Goal: Task Accomplishment & Management: Manage account settings

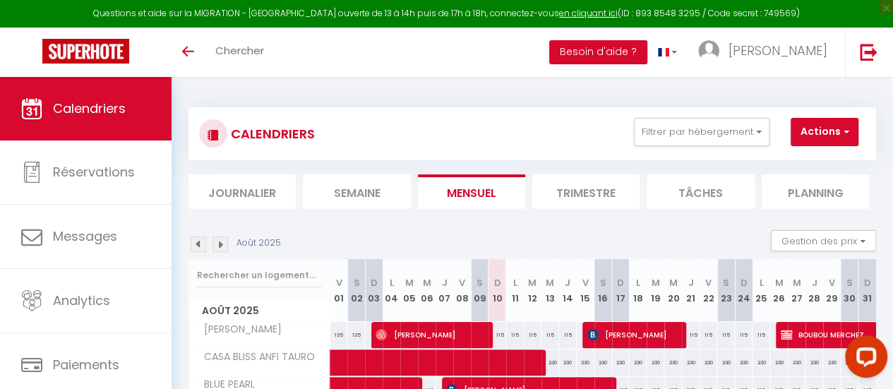
click at [496, 330] on div "115" at bounding box center [498, 335] width 18 height 26
type input "115"
type input "Dim 10 Août 2025"
type input "Lun 11 Août 2025"
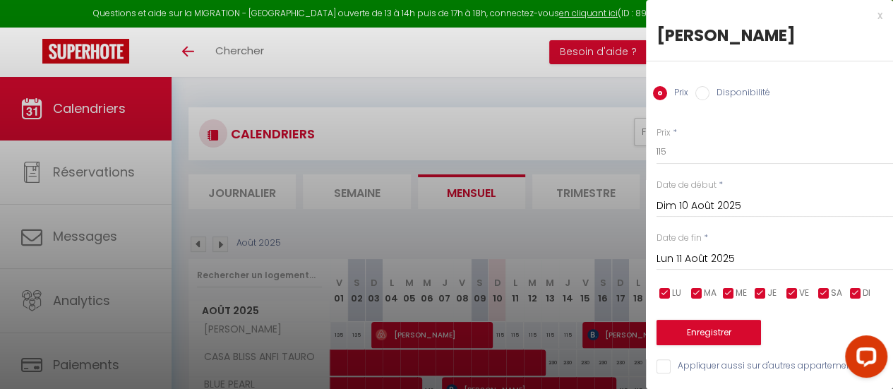
click at [577, 122] on div at bounding box center [446, 194] width 893 height 389
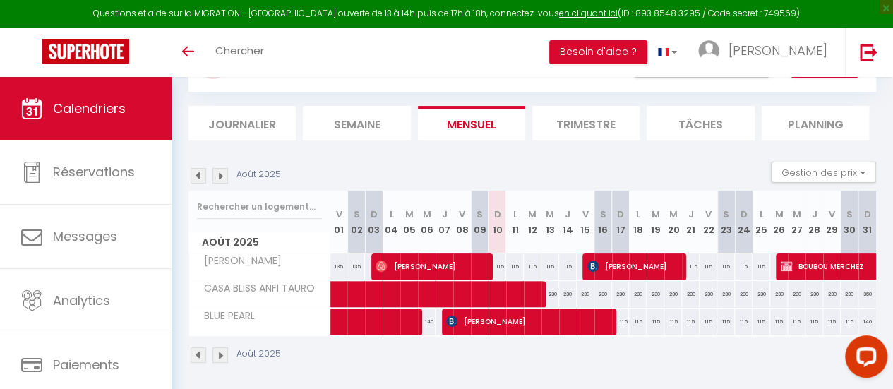
scroll to position [69, 0]
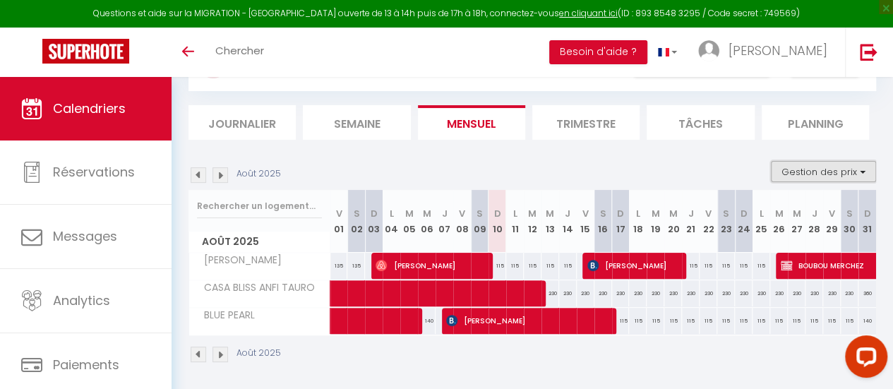
click at [824, 171] on button "Gestion des prix" at bounding box center [823, 171] width 105 height 21
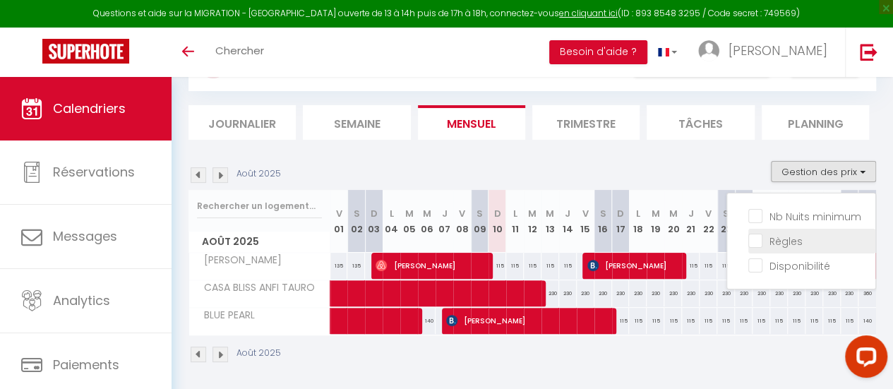
click at [748, 246] on input "Règles" at bounding box center [811, 240] width 127 height 14
checkbox input "true"
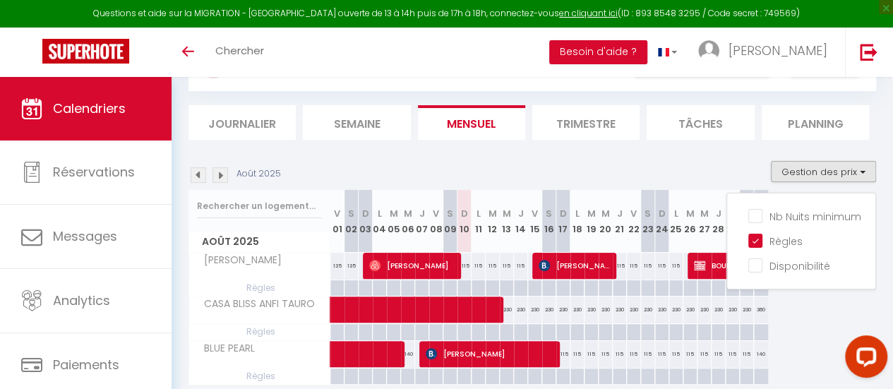
click at [472, 270] on div "115" at bounding box center [479, 266] width 14 height 26
type input "115"
type input "Lun 11 Août 2025"
type input "[DATE] Août 2025"
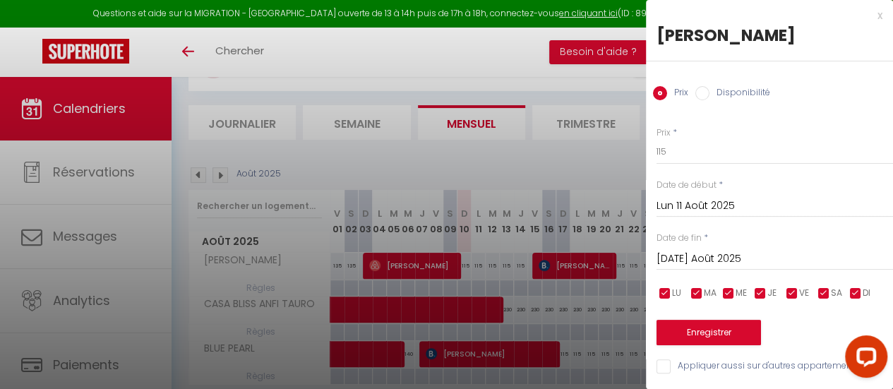
click at [539, 58] on div at bounding box center [446, 194] width 893 height 389
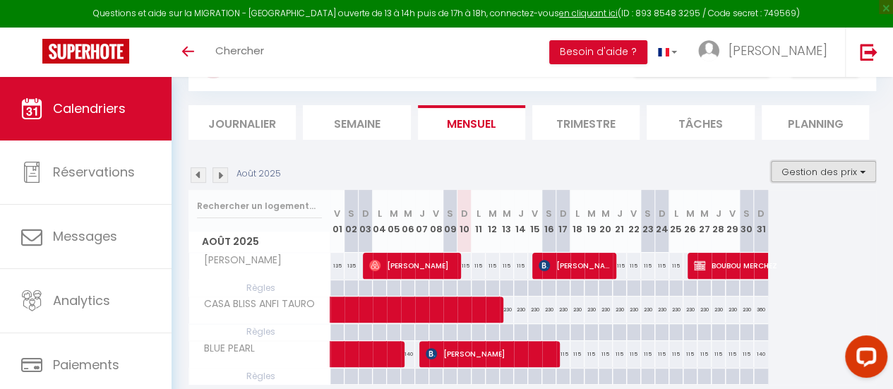
click at [806, 176] on button "Gestion des prix" at bounding box center [823, 171] width 105 height 21
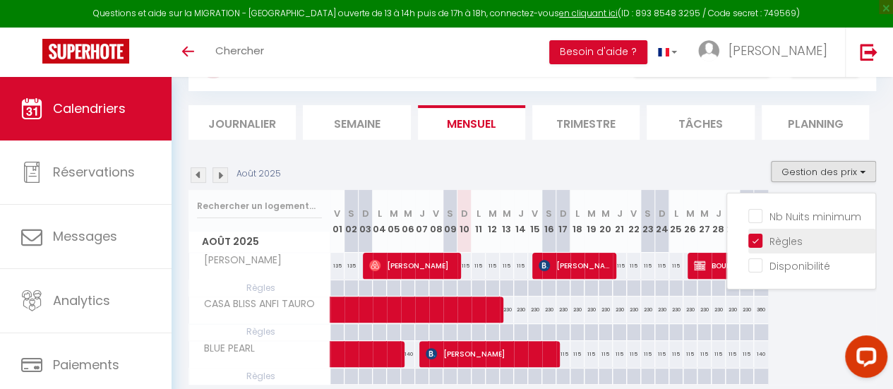
click at [782, 240] on input "Règles" at bounding box center [811, 240] width 127 height 14
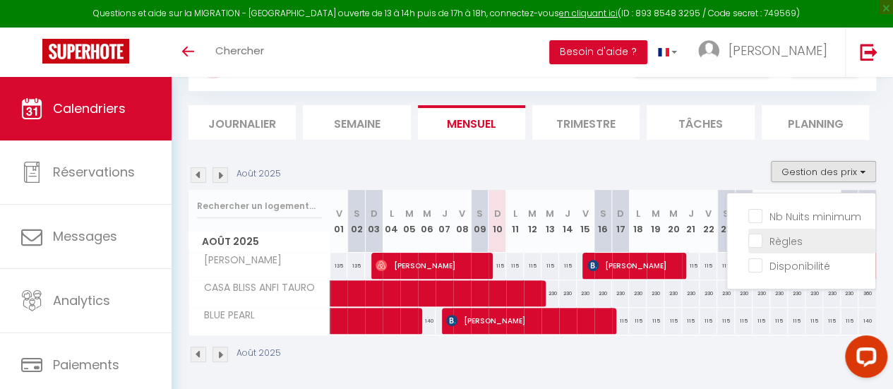
click at [782, 240] on input "Règles" at bounding box center [811, 240] width 127 height 14
checkbox input "true"
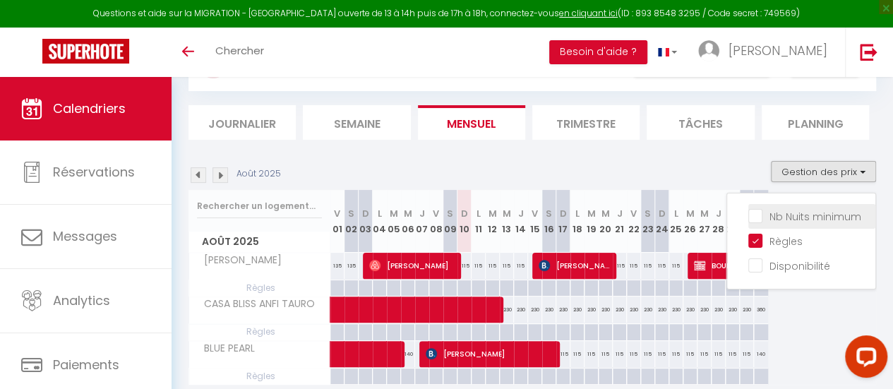
click at [748, 214] on input "Nb Nuits minimum" at bounding box center [811, 215] width 127 height 14
checkbox input "true"
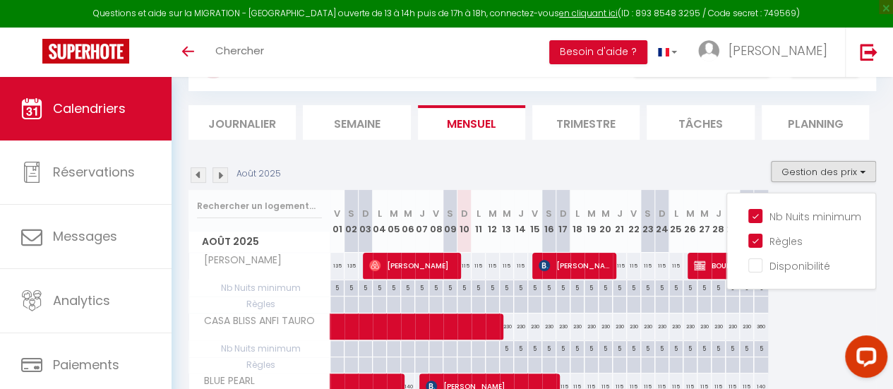
click at [465, 286] on div "5" at bounding box center [464, 286] width 13 height 13
type input "5"
type input "Dim 10 Août 2025"
type input "Lun 11 Août 2025"
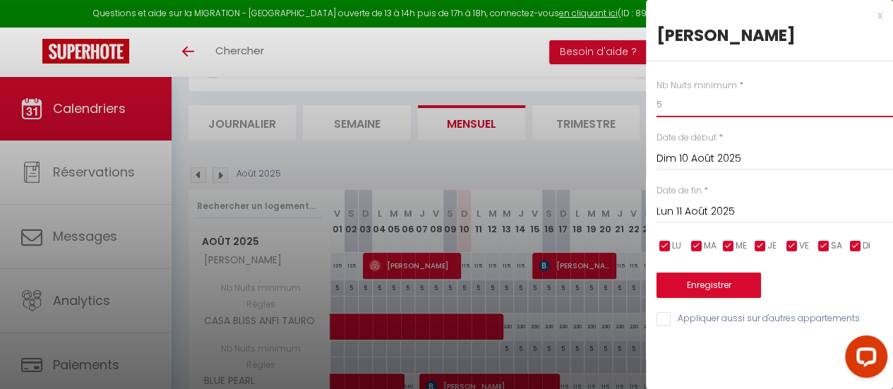
drag, startPoint x: 680, startPoint y: 102, endPoint x: 640, endPoint y: 107, distance: 39.8
click at [640, 107] on body "Questions et aide sur la MIGRATION - [GEOGRAPHIC_DATA] ouverte de 13 à 14h puis…" at bounding box center [446, 250] width 893 height 485
type input "2"
click at [702, 283] on button "Enregistrer" at bounding box center [709, 285] width 104 height 25
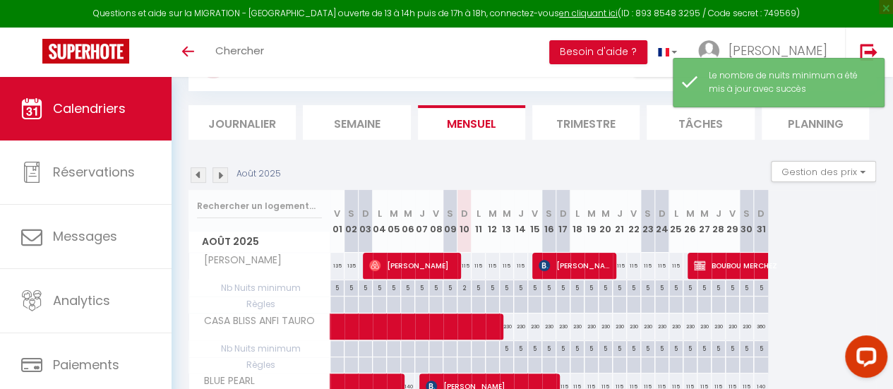
click at [479, 289] on div "5" at bounding box center [478, 286] width 13 height 13
type input "5"
type input "Lun 11 Août 2025"
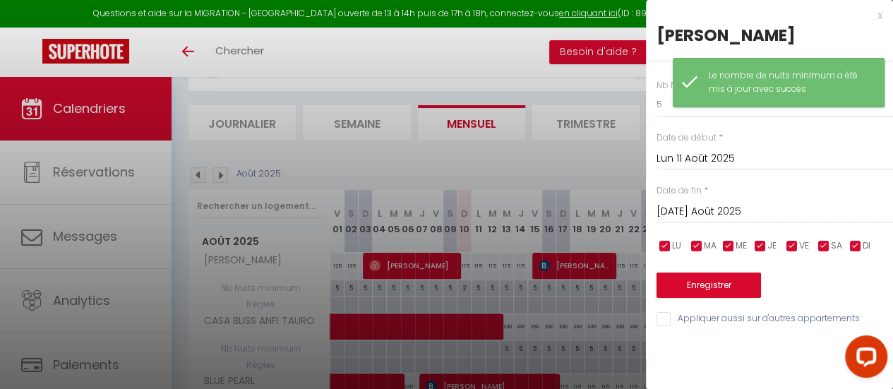
click at [729, 160] on input "Lun 11 Août 2025" at bounding box center [775, 159] width 237 height 18
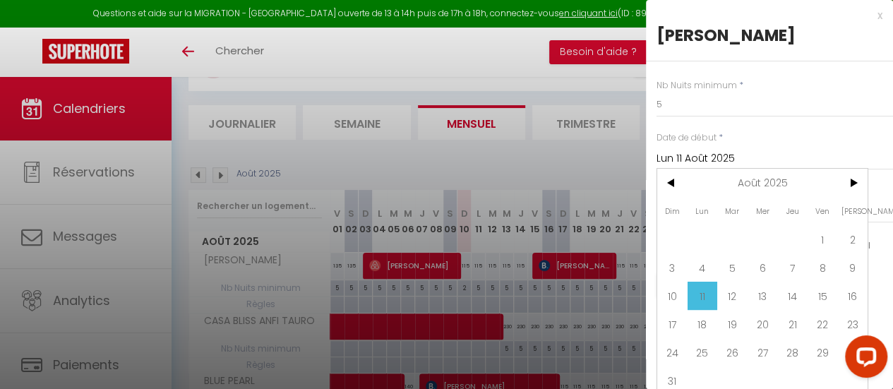
click at [706, 294] on span "11" at bounding box center [703, 296] width 30 height 28
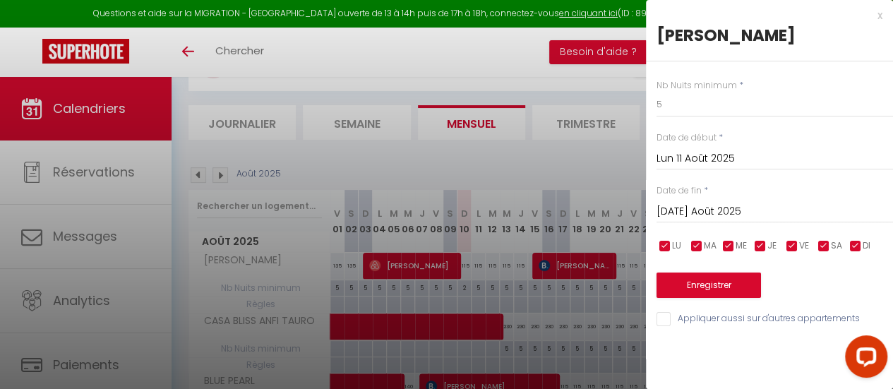
click at [692, 203] on input "[DATE] Août 2025" at bounding box center [775, 212] width 237 height 18
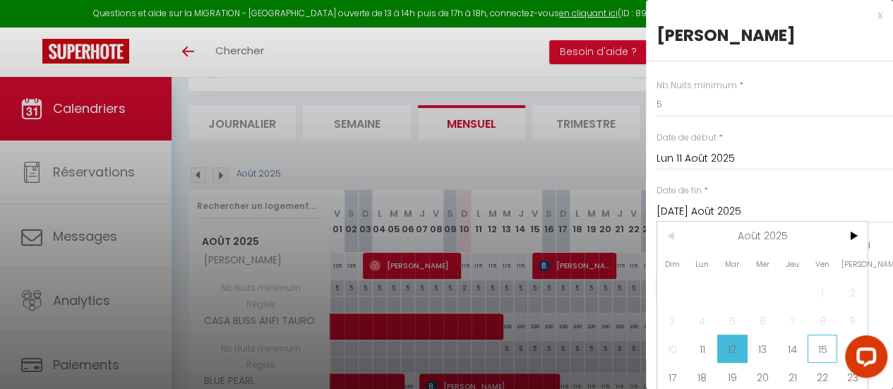
click at [831, 344] on span "15" at bounding box center [823, 349] width 30 height 28
type input "Ven 15 Août 2025"
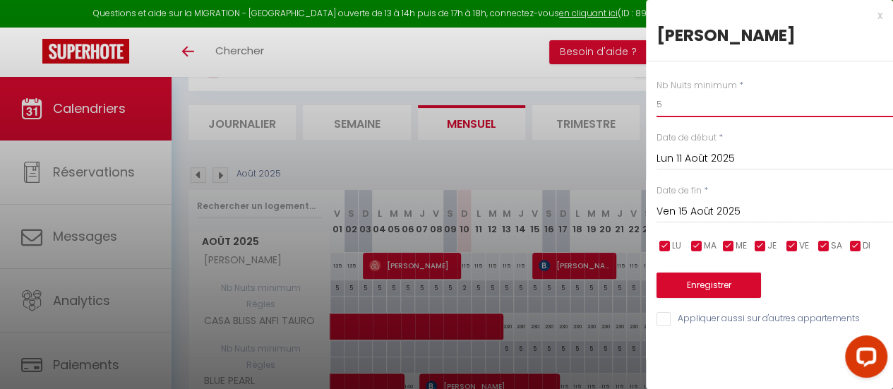
drag, startPoint x: 671, startPoint y: 102, endPoint x: 614, endPoint y: 107, distance: 56.6
click at [614, 107] on body "Questions et aide sur la MIGRATION - [GEOGRAPHIC_DATA] ouverte de 13 à 14h puis…" at bounding box center [446, 250] width 893 height 485
type input "2"
click at [715, 279] on button "Enregistrer" at bounding box center [709, 285] width 104 height 25
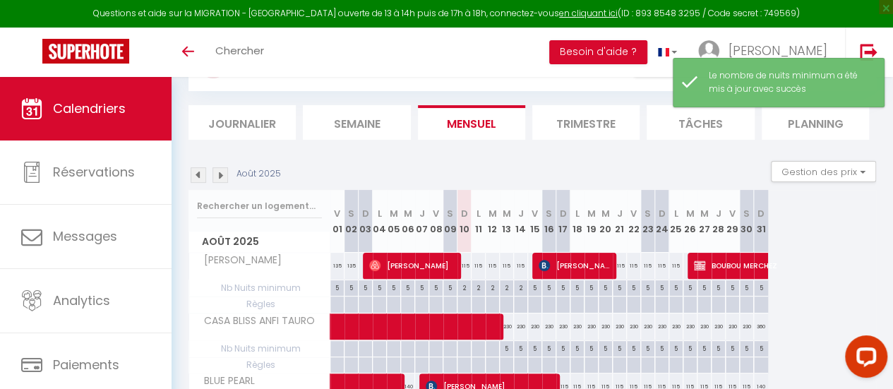
click at [477, 268] on div "115" at bounding box center [479, 266] width 14 height 26
type input "115"
type input "Lun 11 Août 2025"
type input "[DATE] Août 2025"
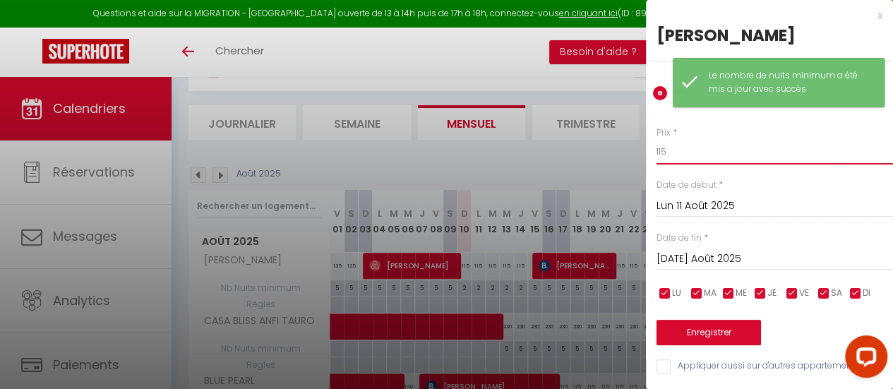
click at [719, 161] on input "115" at bounding box center [775, 151] width 237 height 25
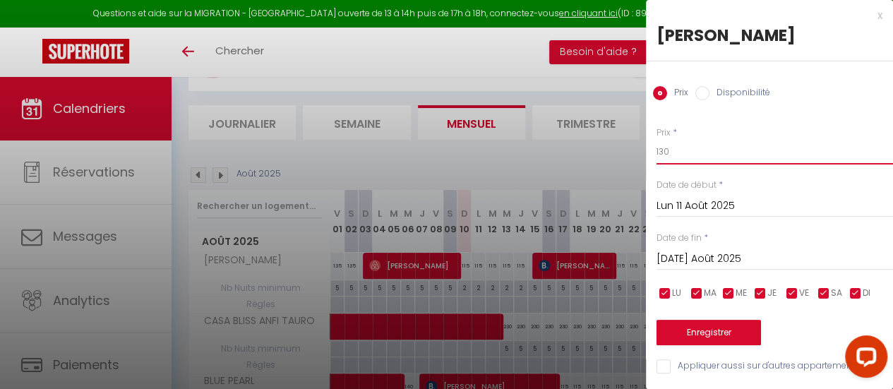
type input "130"
click at [706, 258] on input "[DATE] Août 2025" at bounding box center [775, 259] width 237 height 18
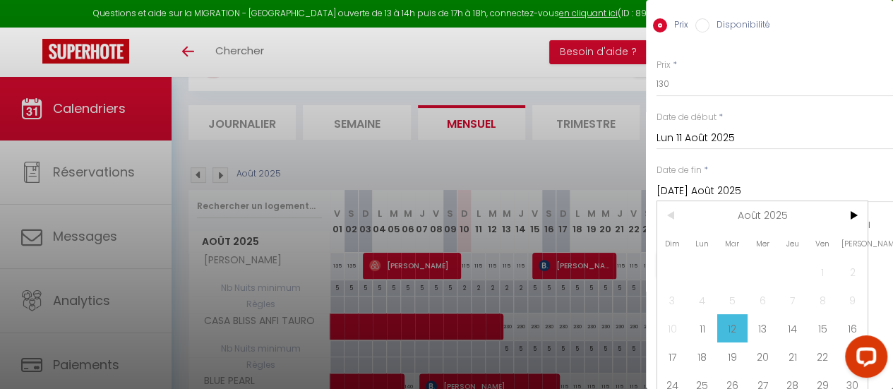
scroll to position [70, 0]
click at [794, 317] on span "14" at bounding box center [792, 326] width 30 height 28
type input "[DEMOGRAPHIC_DATA] 14 Août 2025"
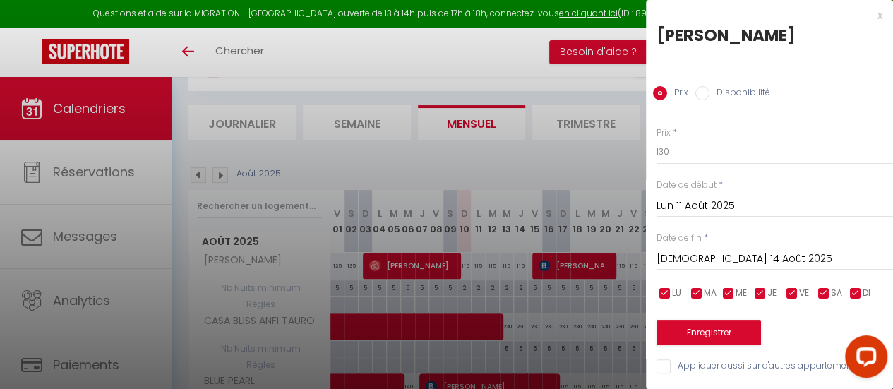
scroll to position [10, 0]
click at [722, 328] on button "Enregistrer" at bounding box center [709, 332] width 104 height 25
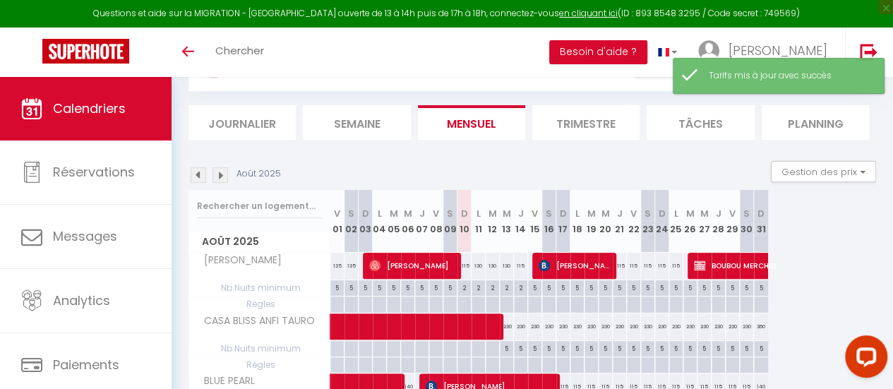
click at [622, 266] on div "115" at bounding box center [620, 266] width 14 height 26
type input "115"
type input "[DEMOGRAPHIC_DATA] 21 Août 2025"
type input "Ven 22 Août 2025"
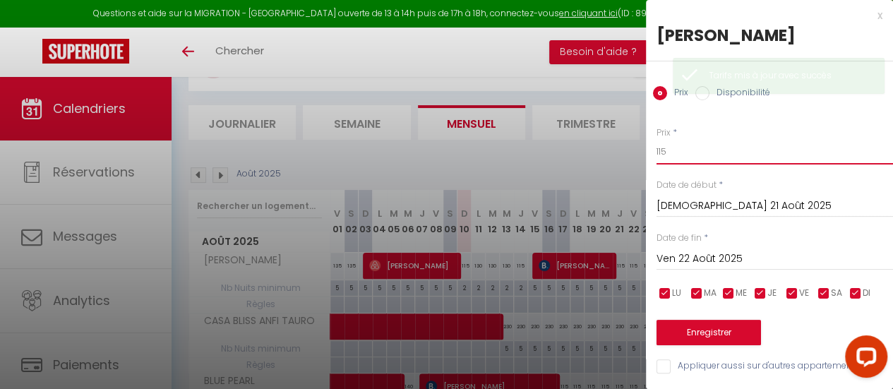
drag, startPoint x: 681, startPoint y: 150, endPoint x: 596, endPoint y: 149, distance: 84.7
click at [596, 149] on body "Questions et aide sur la MIGRATION - [GEOGRAPHIC_DATA] ouverte de 13 à 14h puis…" at bounding box center [446, 250] width 893 height 485
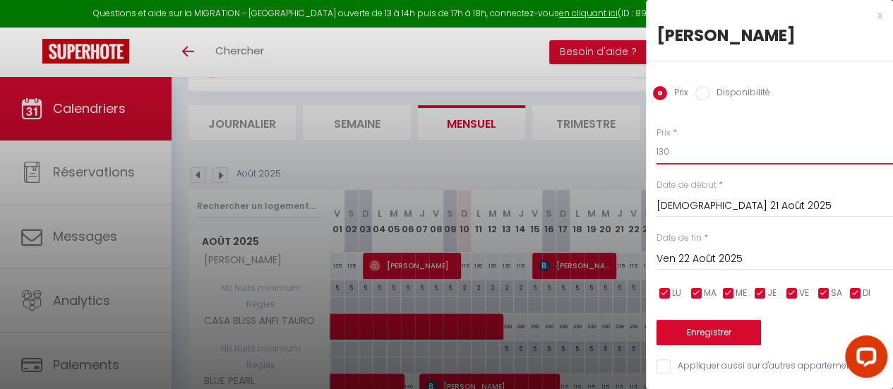
type input "130"
click at [699, 262] on input "Ven 22 Août 2025" at bounding box center [775, 259] width 237 height 18
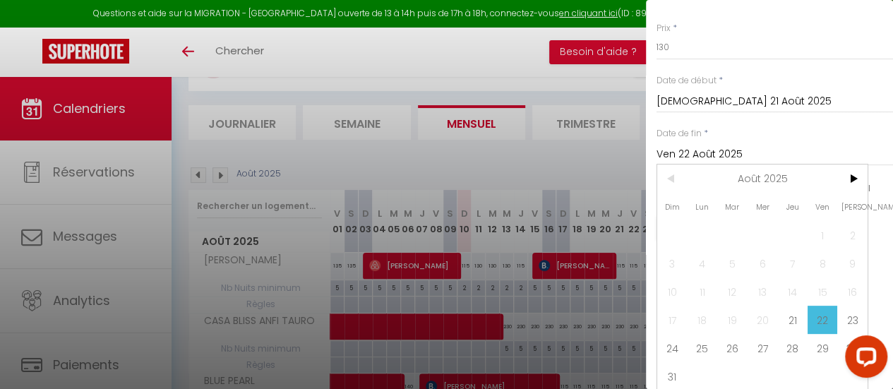
scroll to position [105, 0]
click at [730, 347] on span "26" at bounding box center [732, 347] width 30 height 28
type input "[DATE] Août 2025"
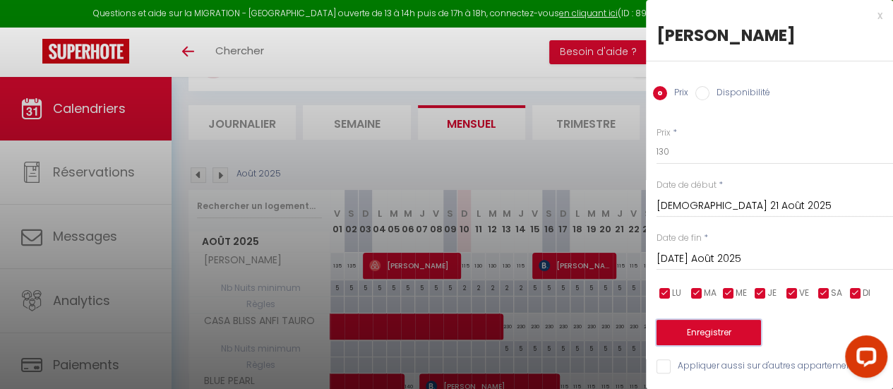
click at [714, 320] on button "Enregistrer" at bounding box center [709, 332] width 104 height 25
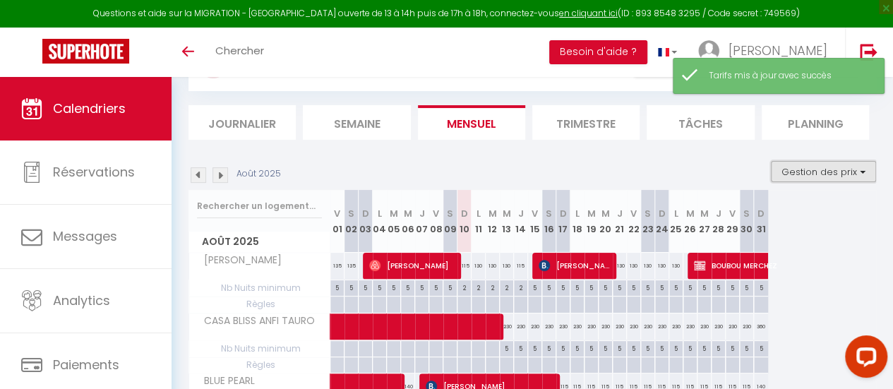
click at [805, 173] on button "Gestion des prix" at bounding box center [823, 171] width 105 height 21
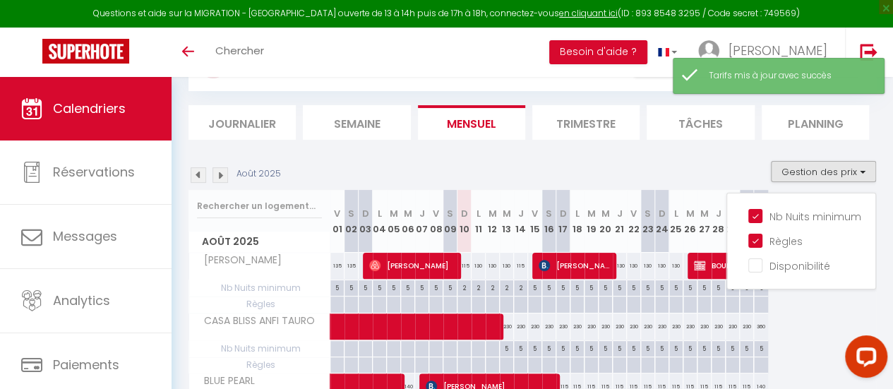
click at [667, 296] on div at bounding box center [661, 288] width 14 height 16
type input "Dim 24 Août 2025"
type input "Lun 25 Août 2025"
select select
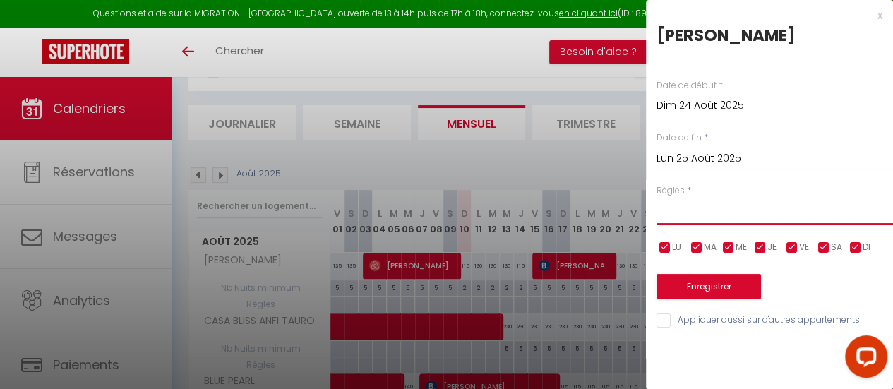
click at [707, 210] on select "Aucun No Checkin No Checkout Pas d'arrivée / Pas de départ" at bounding box center [775, 211] width 237 height 27
click at [603, 174] on div at bounding box center [446, 194] width 893 height 389
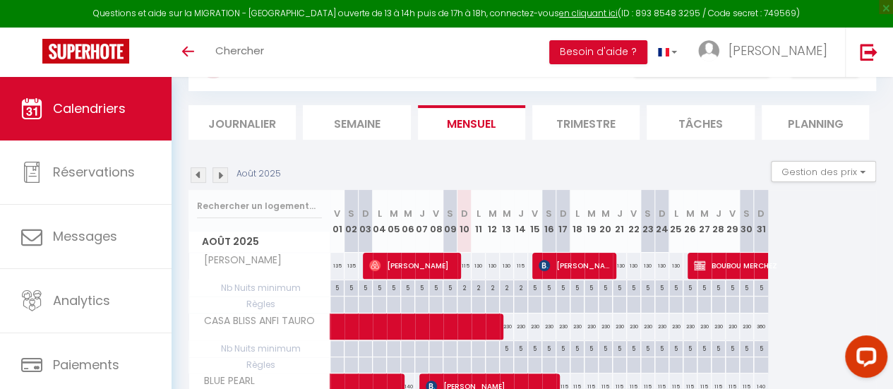
drag, startPoint x: 618, startPoint y: 263, endPoint x: 685, endPoint y: 262, distance: 67.1
click at [685, 262] on tr "[PERSON_NAME] 135 135 135 [PERSON_NAME] 115" at bounding box center [478, 266] width 579 height 28
click at [619, 288] on div "5" at bounding box center [619, 286] width 13 height 13
type input "5"
type input "[DEMOGRAPHIC_DATA] 21 Août 2025"
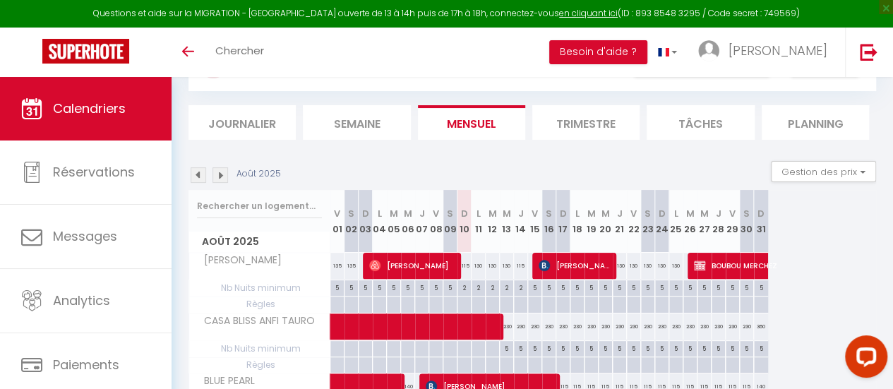
type input "Ven 22 Août 2025"
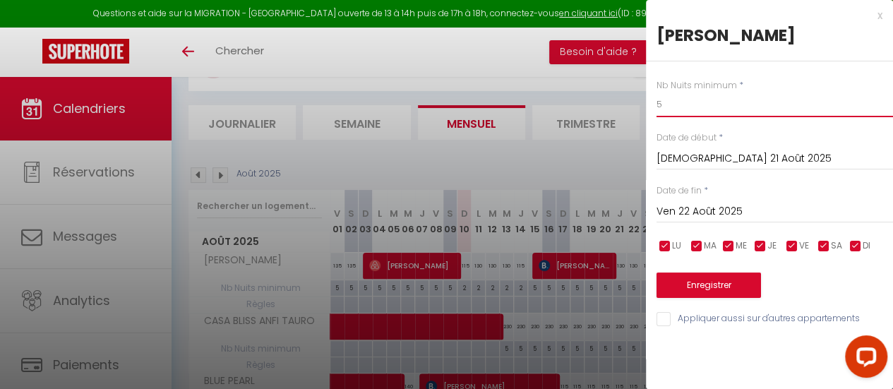
click at [699, 112] on input "5" at bounding box center [775, 104] width 237 height 25
type input "2"
click at [700, 211] on input "Ven 22 Août 2025" at bounding box center [775, 212] width 237 height 18
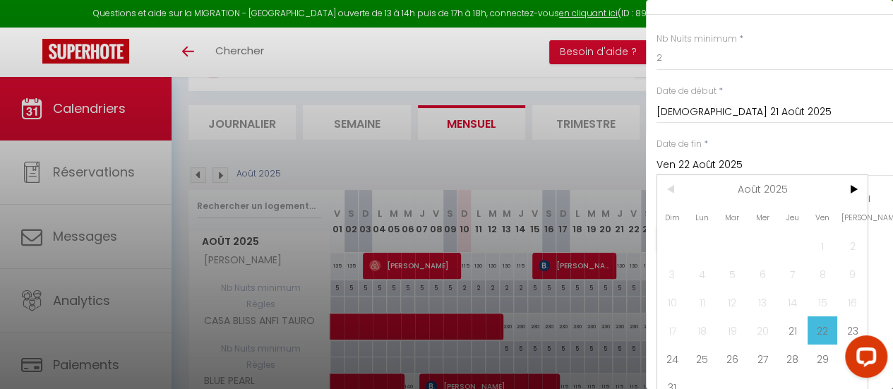
scroll to position [69, 0]
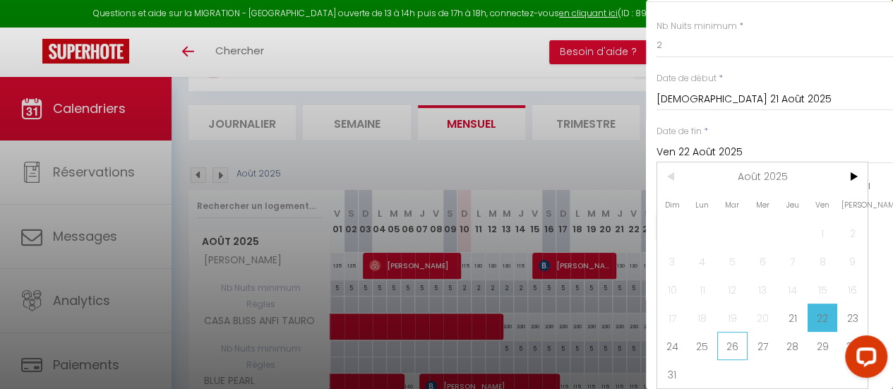
click at [729, 340] on span "26" at bounding box center [732, 346] width 30 height 28
type input "[DATE] Août 2025"
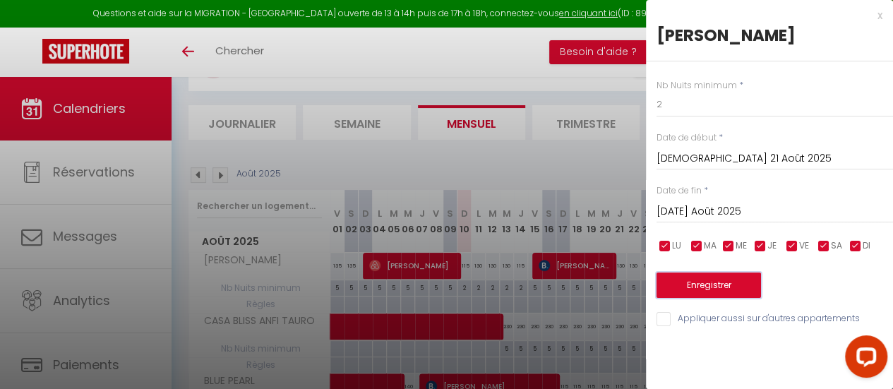
click at [717, 285] on button "Enregistrer" at bounding box center [709, 285] width 104 height 25
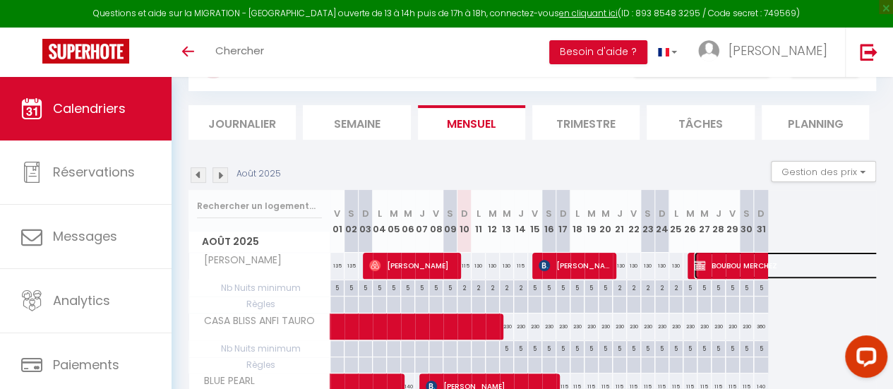
select select "OK"
select select "KO"
select select "0"
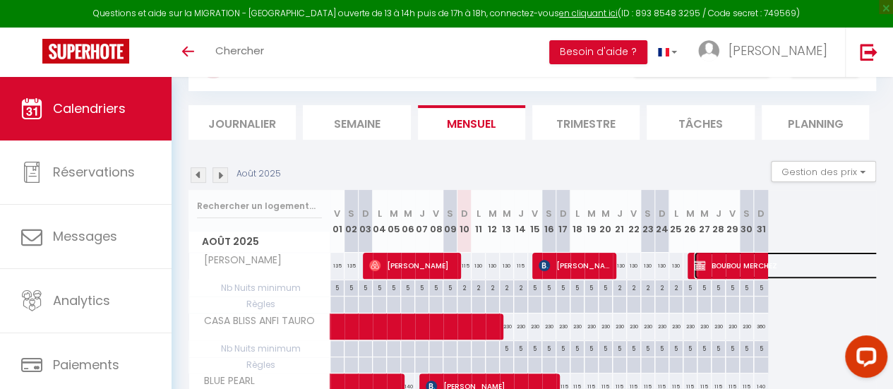
select select "1"
select select
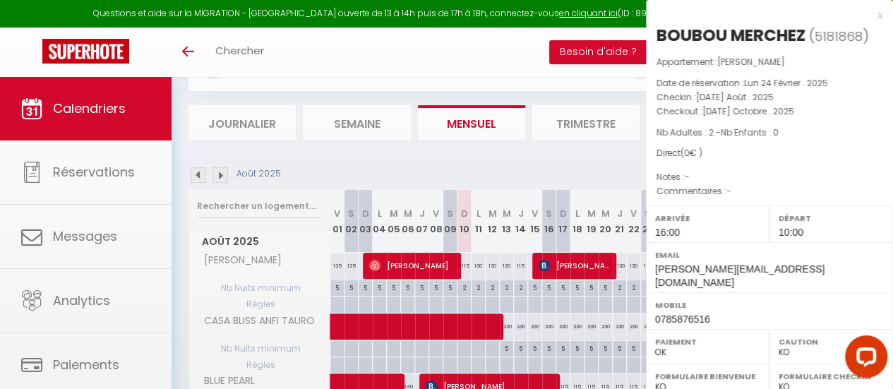
select select "40089"
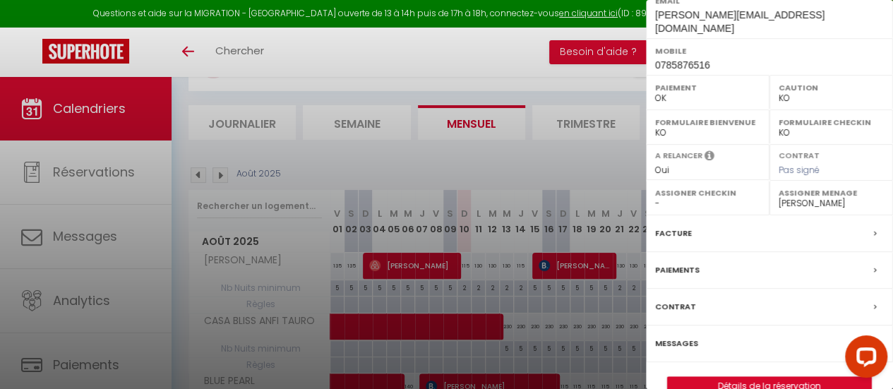
scroll to position [265, 0]
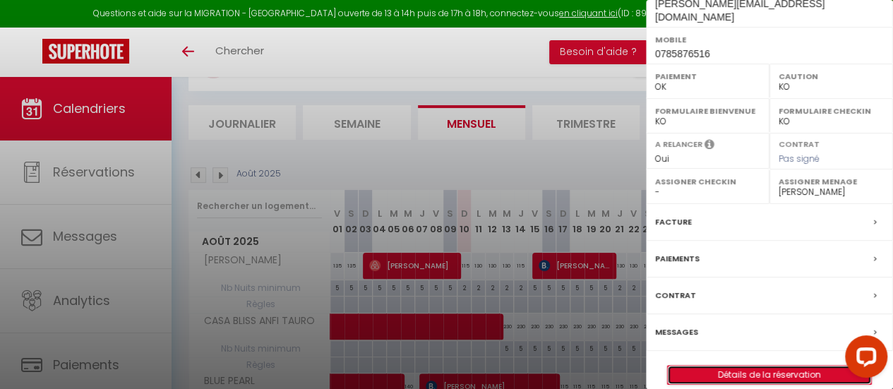
click at [762, 366] on link "Détails de la réservation" at bounding box center [769, 375] width 203 height 18
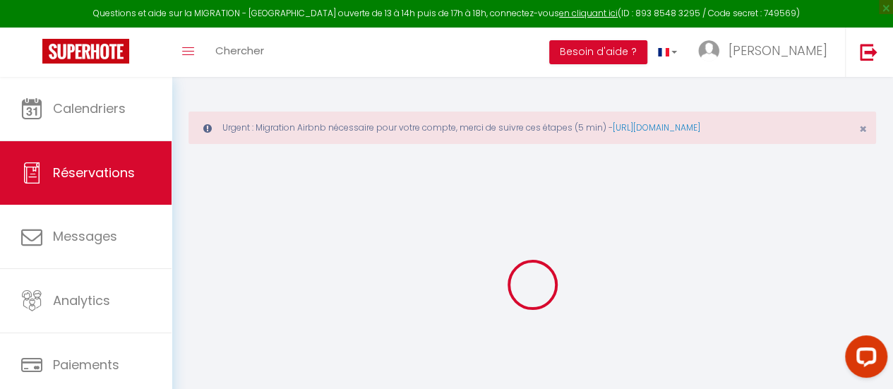
select select
checkbox input "true"
select select
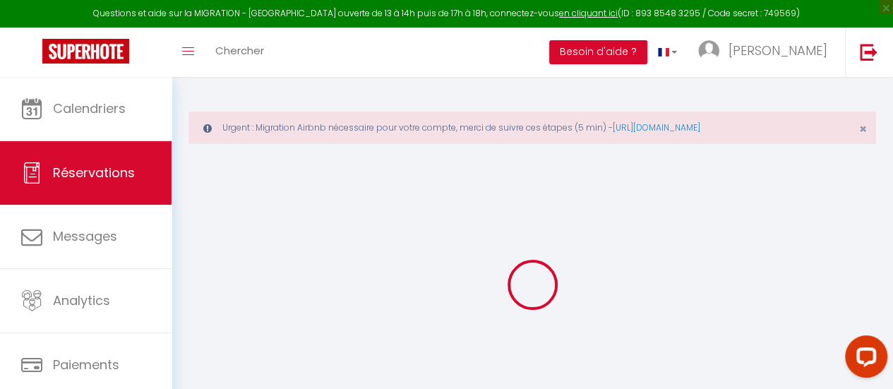
checkbox input "true"
select select
checkbox input "true"
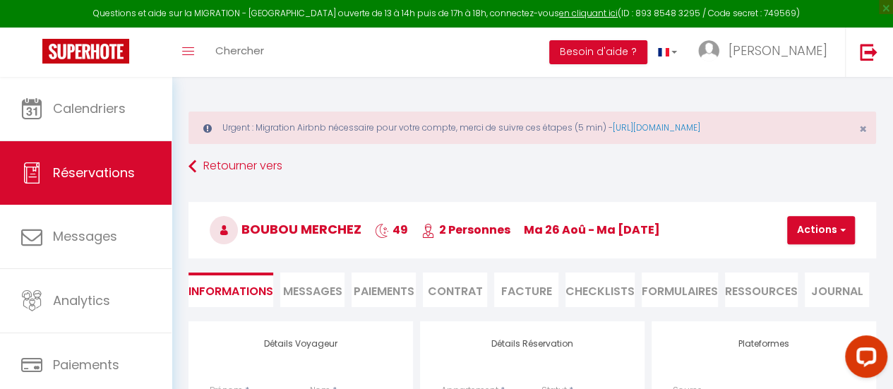
select select "16:00"
select select "10:00"
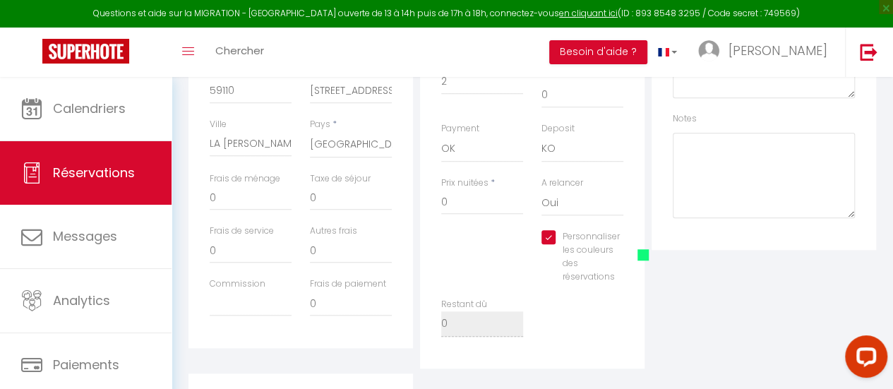
scroll to position [493, 0]
click at [549, 229] on input "Personnaliser les couleurs des réservations" at bounding box center [581, 236] width 78 height 14
click at [552, 229] on input "Personnaliser les couleurs des réservations" at bounding box center [581, 236] width 78 height 14
checkbox input "true"
click at [644, 248] on span at bounding box center [643, 253] width 11 height 11
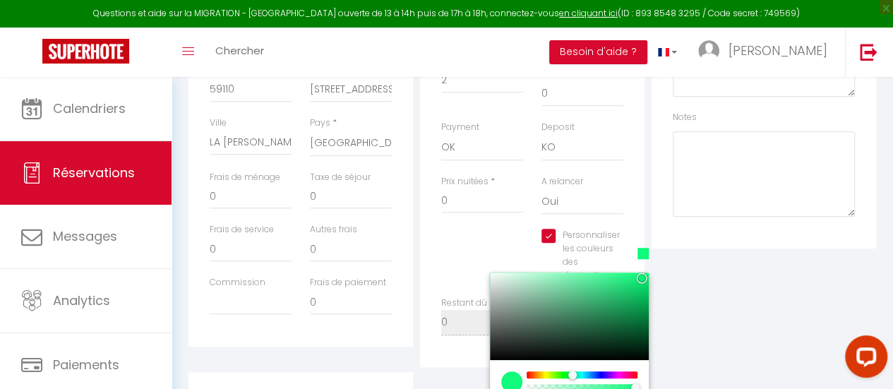
click at [508, 371] on div at bounding box center [511, 381] width 21 height 21
type input "#10FA22"
click at [564, 371] on div at bounding box center [582, 374] width 108 height 7
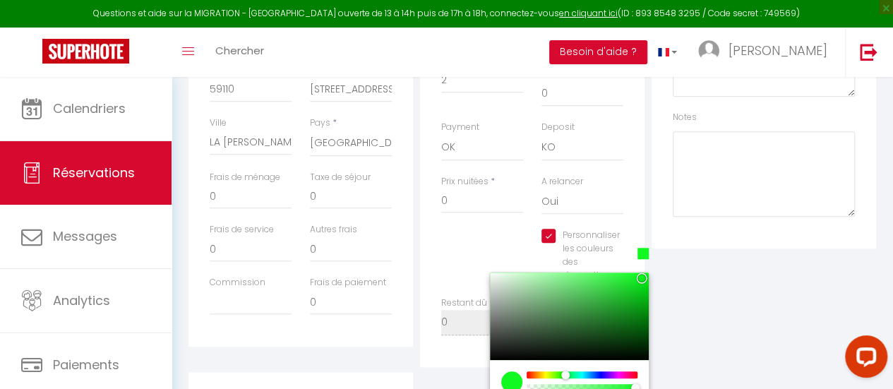
click at [492, 231] on div "Personnaliser les couleurs des réservations #10FA22 #10FA22 hex 16 r 250 g 34 b…" at bounding box center [532, 262] width 201 height 67
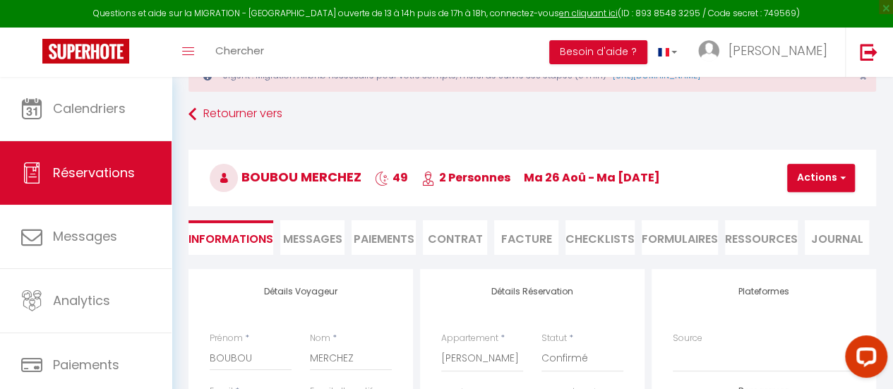
scroll to position [54, 0]
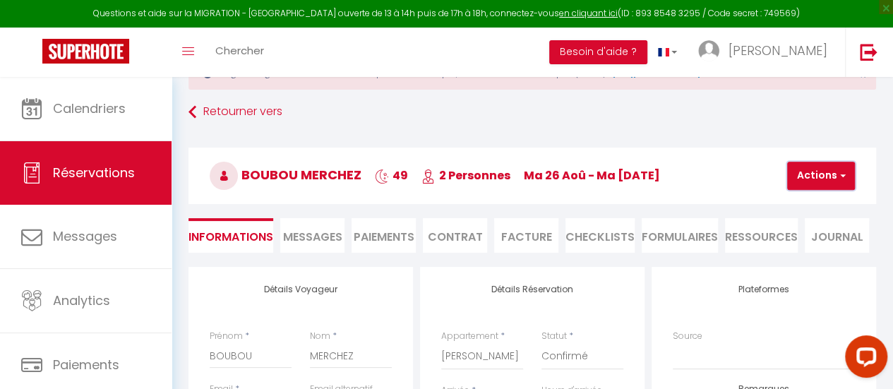
click at [811, 172] on button "Actions" at bounding box center [821, 176] width 68 height 28
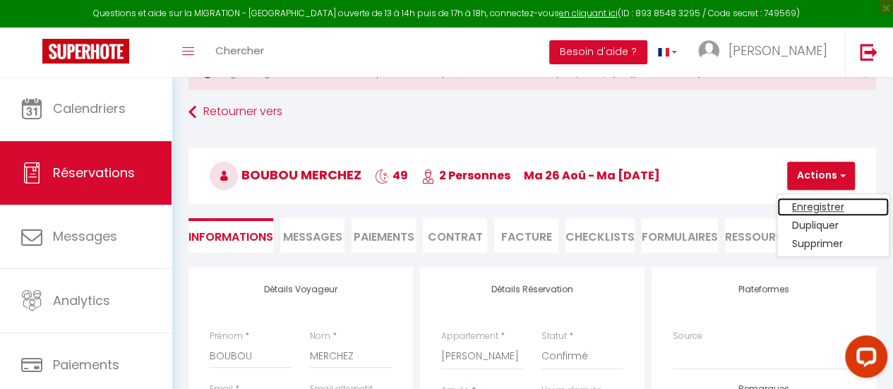
click at [811, 203] on link "Enregistrer" at bounding box center [833, 207] width 112 height 18
select select "not_cancelled"
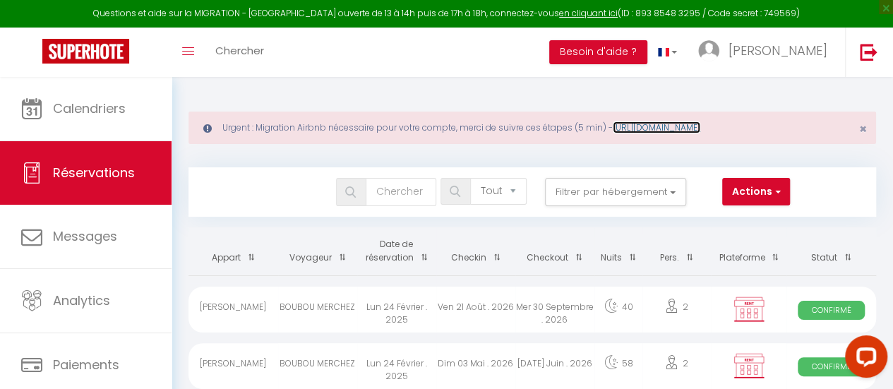
click at [700, 124] on link "[URL][DOMAIN_NAME]" at bounding box center [657, 127] width 88 height 12
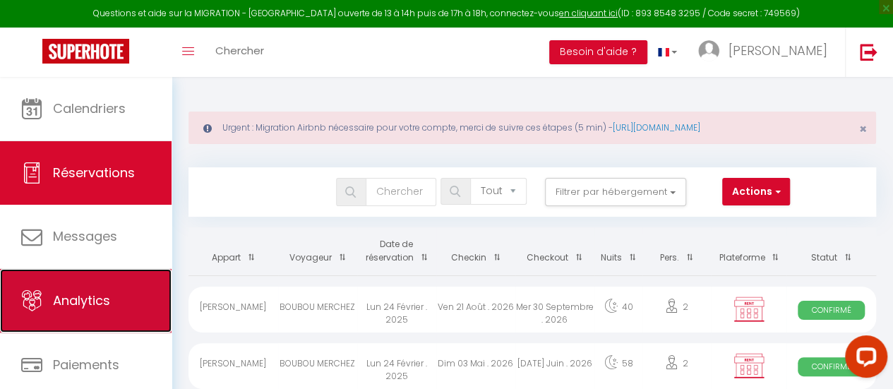
click at [104, 292] on span "Analytics" at bounding box center [81, 301] width 57 height 18
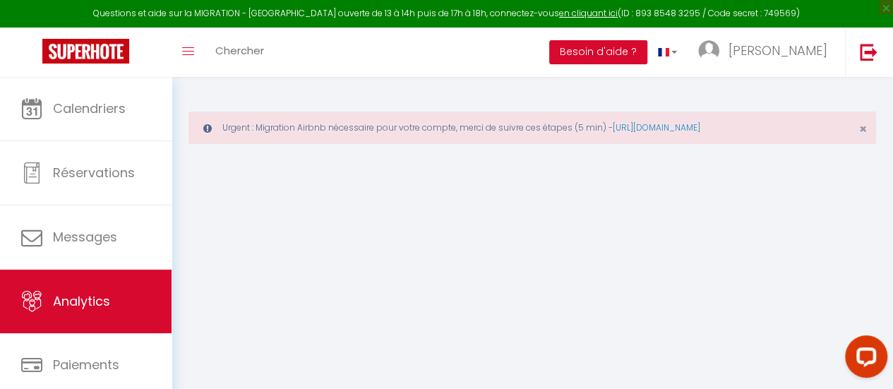
select select "2025"
select select "8"
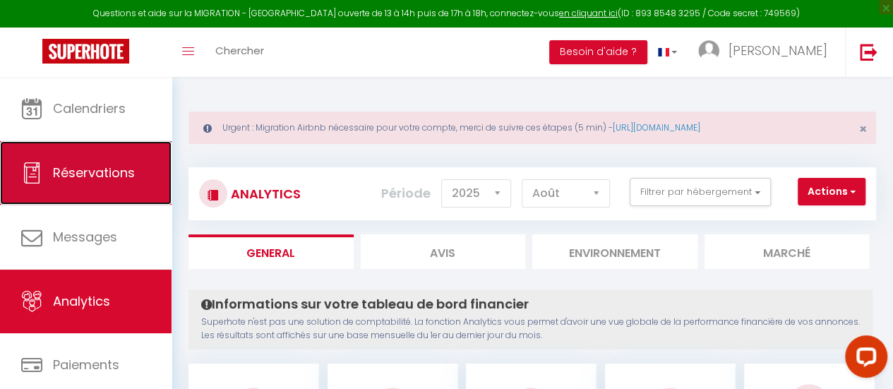
click at [102, 175] on span "Réservations" at bounding box center [94, 173] width 82 height 18
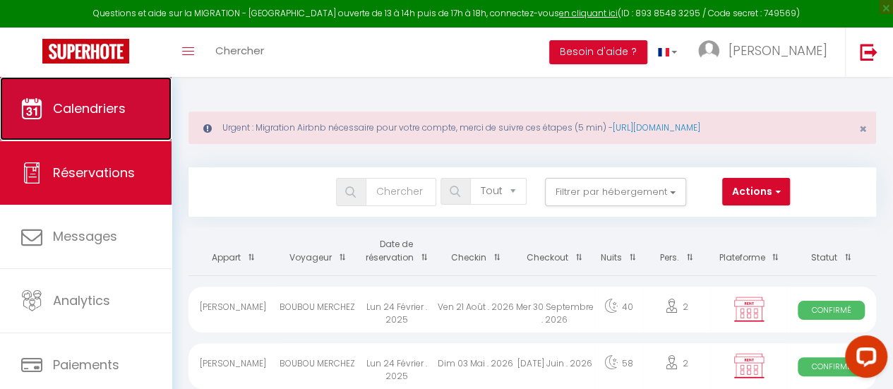
click at [121, 114] on span "Calendriers" at bounding box center [89, 109] width 73 height 18
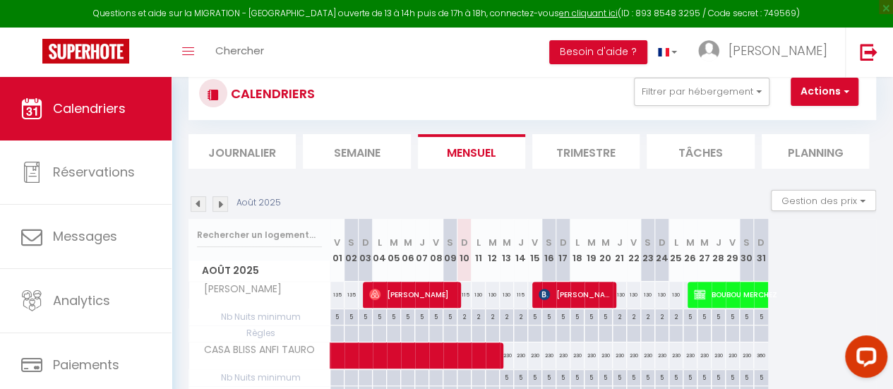
scroll to position [205, 0]
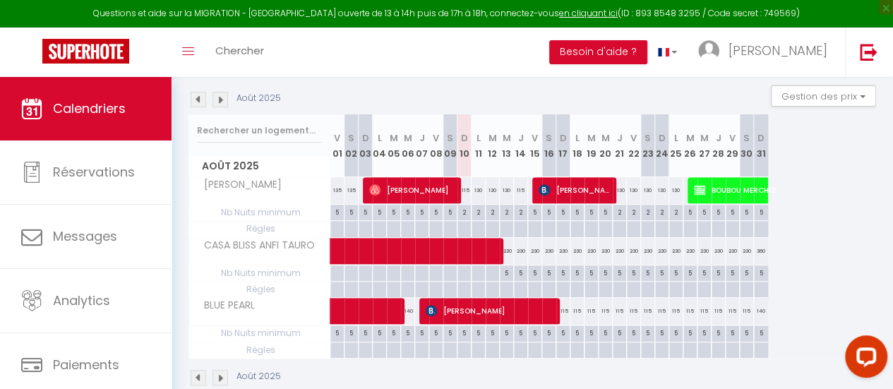
click at [622, 211] on div "2" at bounding box center [619, 211] width 13 height 13
type input "2"
type input "[DEMOGRAPHIC_DATA] 21 Août 2025"
type input "Ven 22 Août 2025"
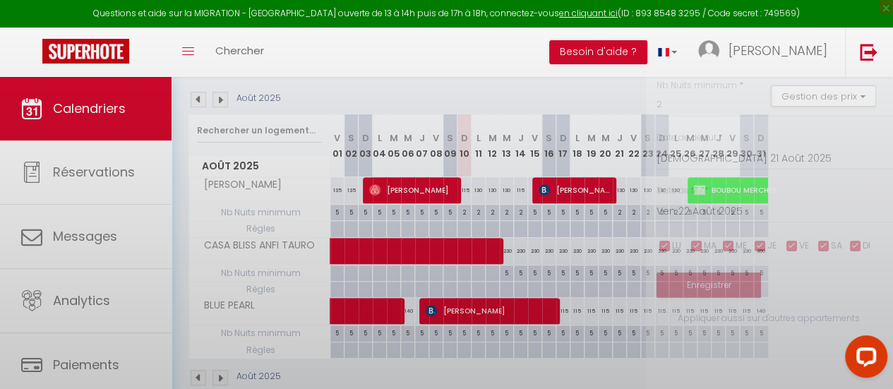
click at [622, 211] on div at bounding box center [446, 194] width 893 height 389
type input "undefined aN undefined NaN"
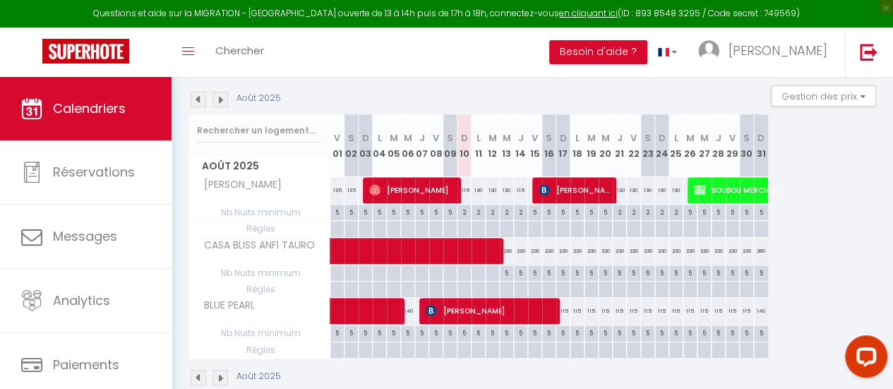
click at [622, 211] on div "2" at bounding box center [619, 211] width 13 height 13
type input "2"
type input "[DEMOGRAPHIC_DATA] 21 Août 2025"
type input "Ven 22 Août 2025"
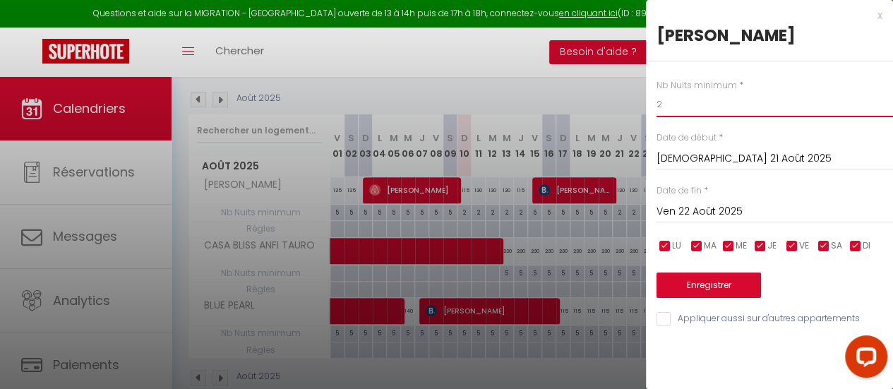
drag, startPoint x: 686, startPoint y: 112, endPoint x: 606, endPoint y: 107, distance: 80.0
click at [606, 107] on body "Questions et aide sur la MIGRATION - [GEOGRAPHIC_DATA] ouverte de 13 à 14h puis…" at bounding box center [446, 144] width 893 height 545
type input "3"
click at [695, 163] on input "[DEMOGRAPHIC_DATA] 21 Août 2025" at bounding box center [775, 159] width 237 height 18
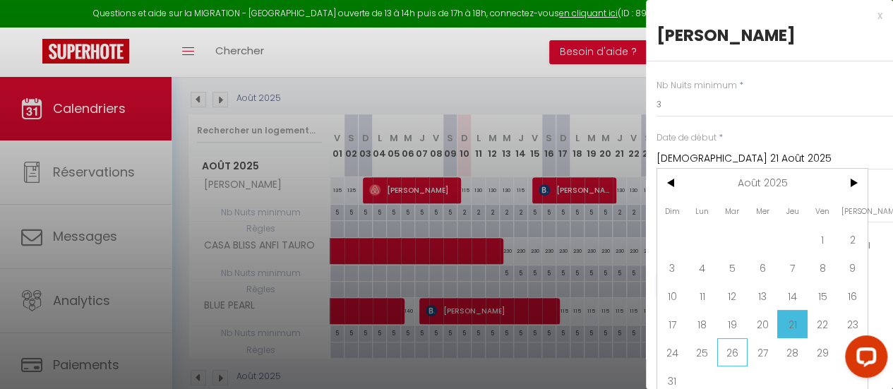
click at [735, 344] on span "26" at bounding box center [732, 352] width 30 height 28
type input "[DATE] Août 2025"
type input "Mer 27 Août 2025"
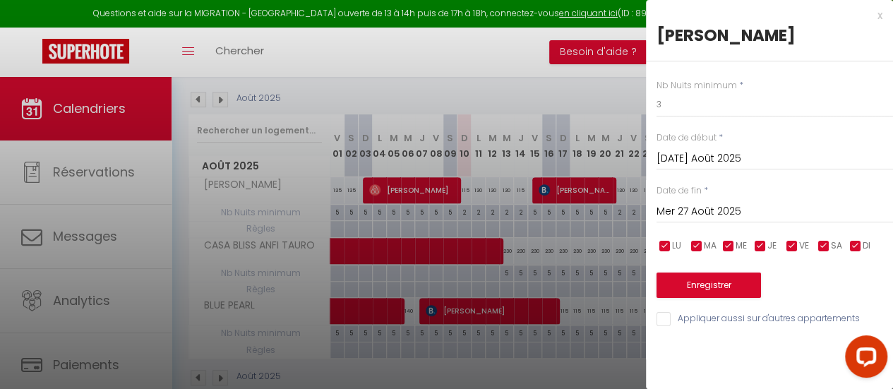
click at [719, 155] on input "[DATE] Août 2025" at bounding box center [775, 159] width 237 height 18
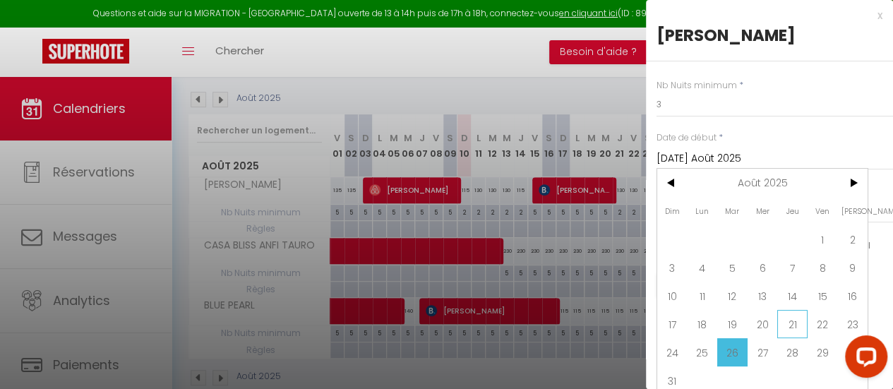
click at [794, 321] on span "21" at bounding box center [792, 324] width 30 height 28
type input "[DEMOGRAPHIC_DATA] 21 Août 2025"
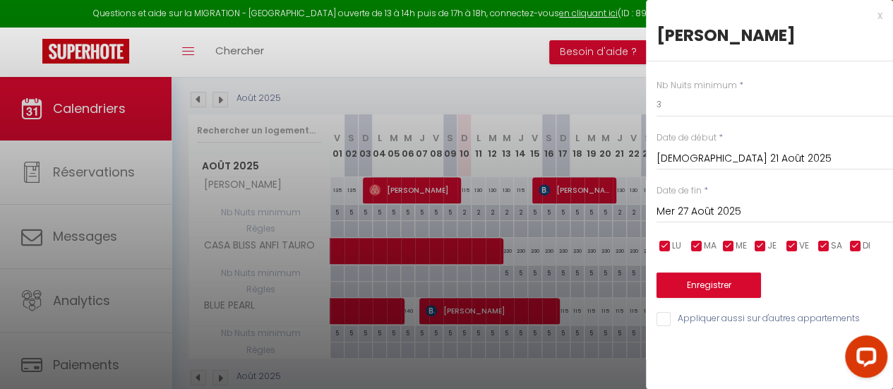
click at [696, 217] on input "Mer 27 Août 2025" at bounding box center [775, 212] width 237 height 18
click at [716, 280] on button "Enregistrer" at bounding box center [709, 285] width 104 height 25
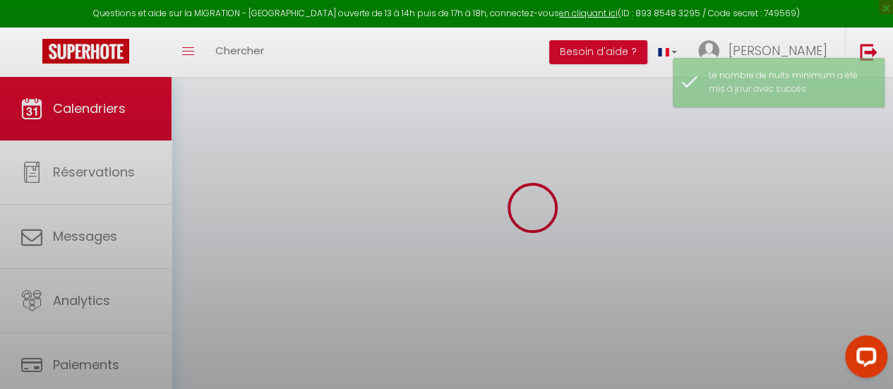
scroll to position [205, 0]
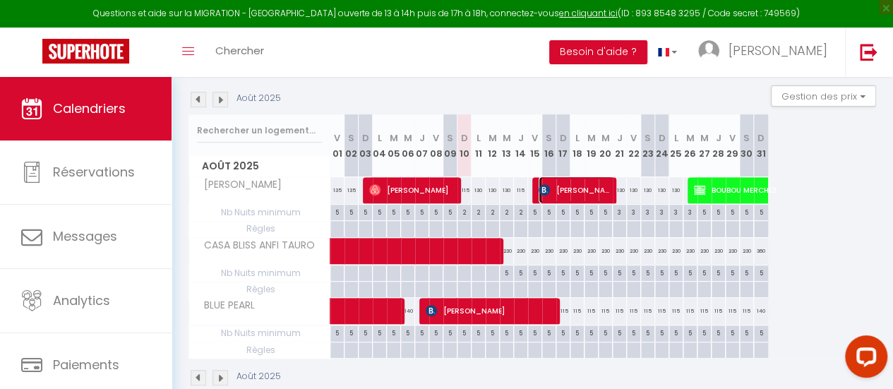
click at [568, 184] on span "[PERSON_NAME]" at bounding box center [577, 190] width 76 height 27
select select "OK"
select select "KO"
select select "0"
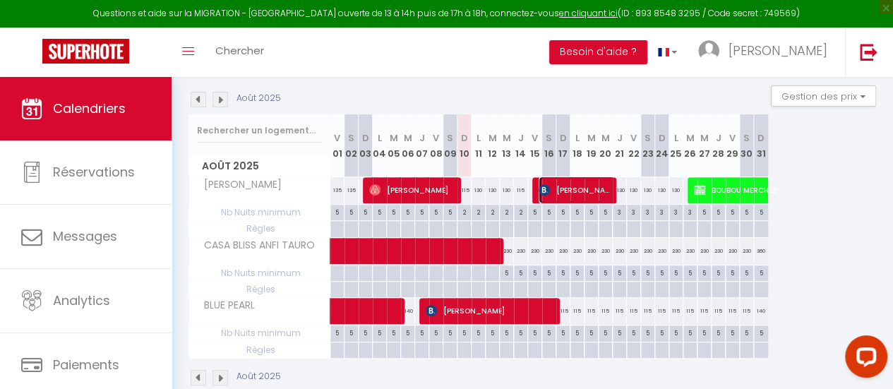
select select "1"
select select
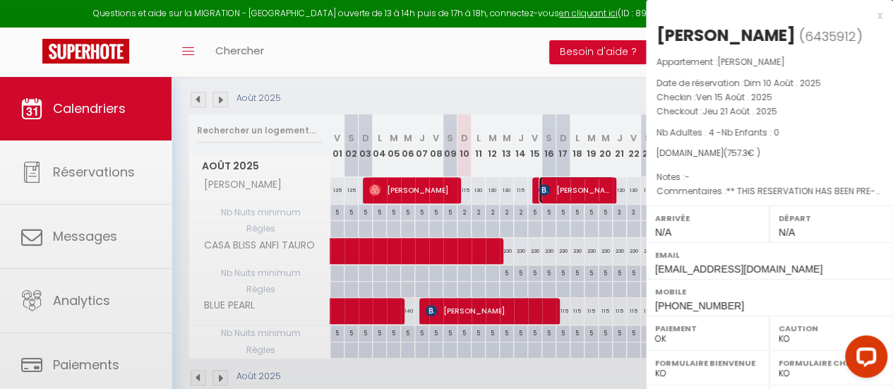
select select "40089"
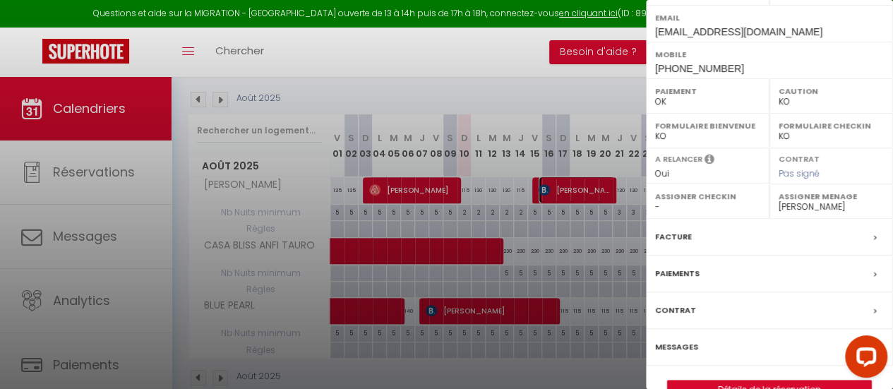
scroll to position [265, 0]
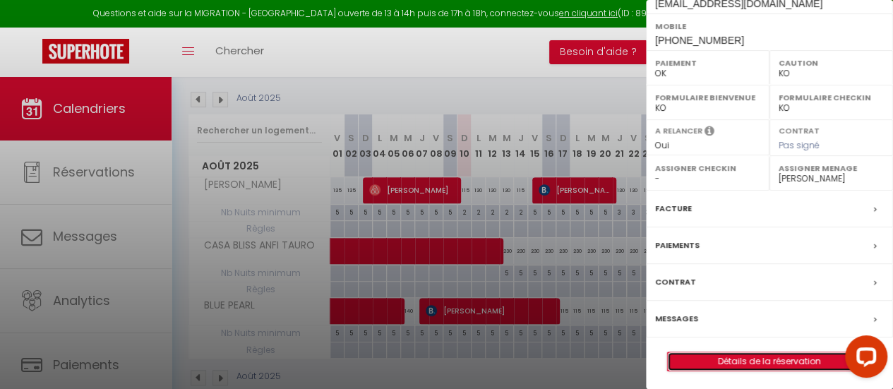
click at [765, 356] on link "Détails de la réservation" at bounding box center [769, 361] width 203 height 18
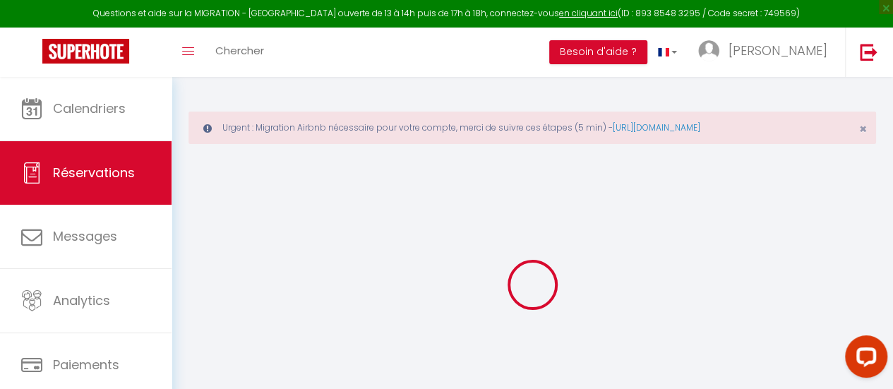
type input "[PERSON_NAME]"
type input "[EMAIL_ADDRESS][DOMAIN_NAME]"
type input "[PHONE_NUMBER]"
type input "[STREET_ADDRESS]"
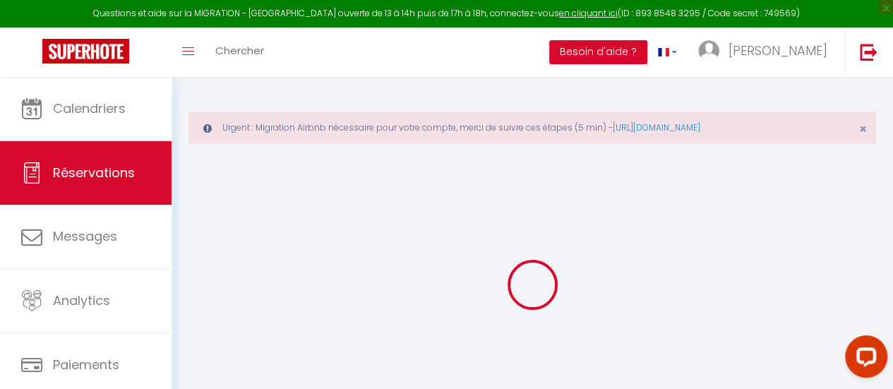
type input "Montevarchi"
select select "IT"
type input "3.6"
type input "165.02"
type input "9.75"
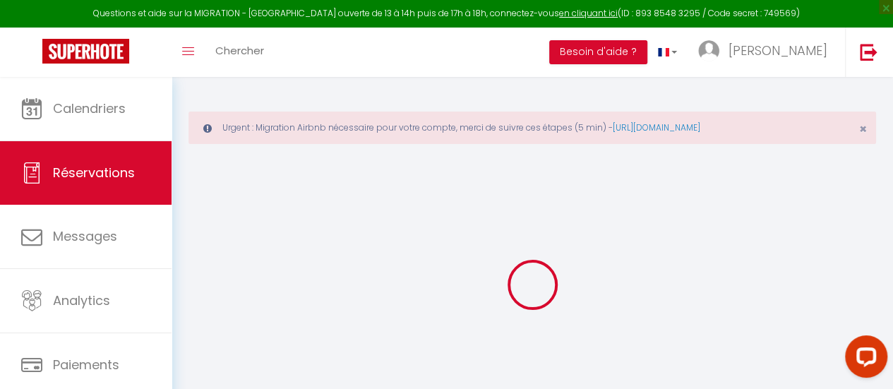
select select "61200"
select select "1"
select select
type input "4"
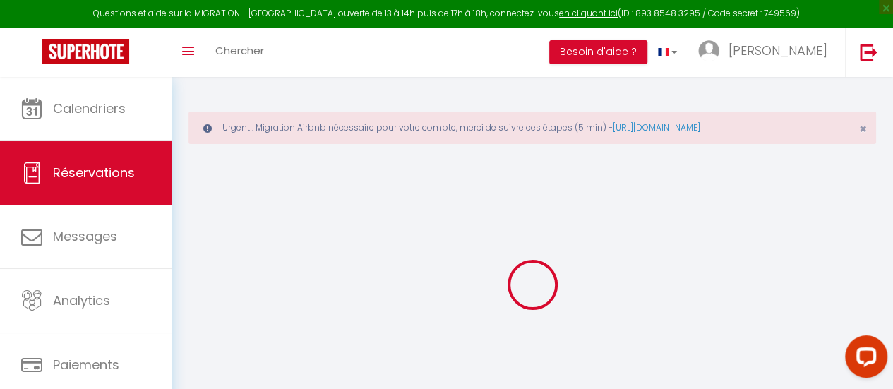
select select "12"
select select
type input "665.1"
checkbox input "false"
type input "0"
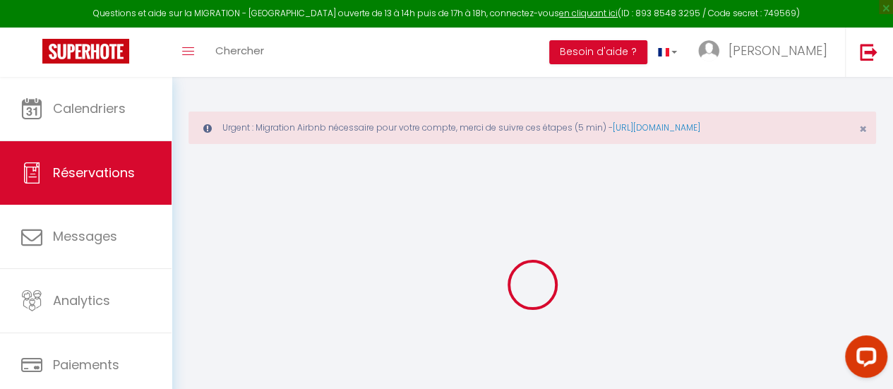
select select "2"
type input "0"
select select
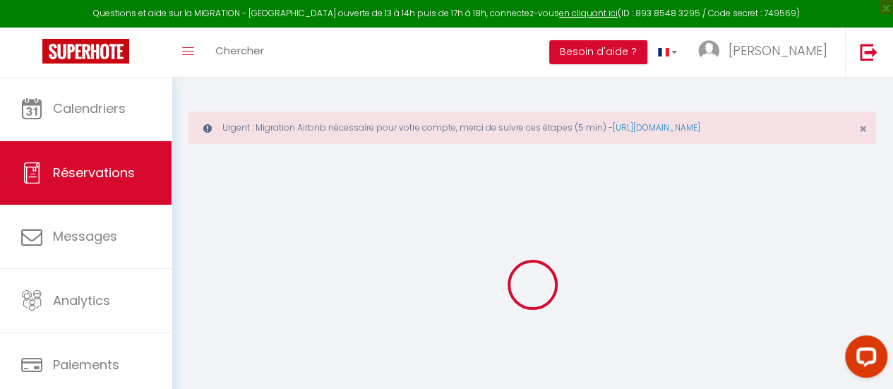
select select
select select "14"
checkbox input "false"
select select
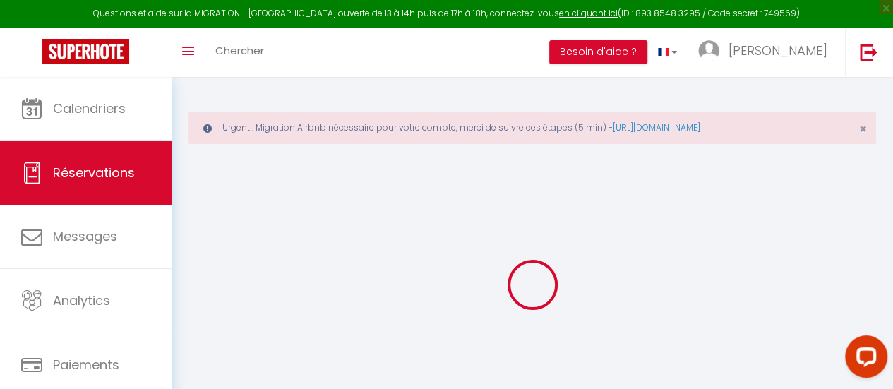
checkbox input "false"
select select
checkbox input "false"
type textarea "** THIS RESERVATION HAS BEEN PRE-PAID ** Il s'agit d'une réservation Smart Flex…"
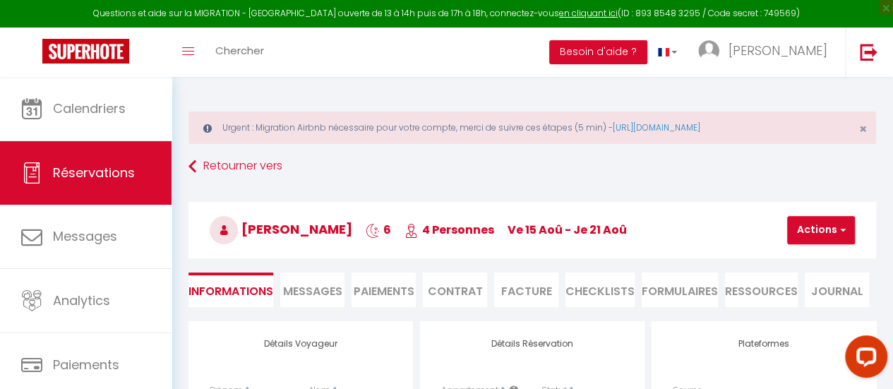
type input "85"
type input "3.6"
select select
checkbox input "false"
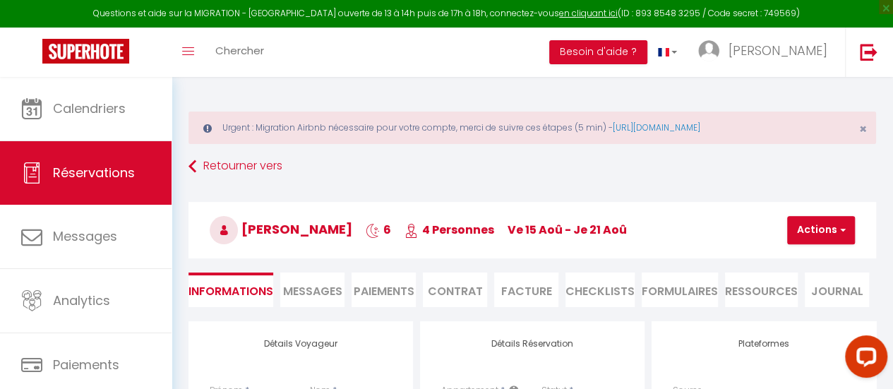
select select
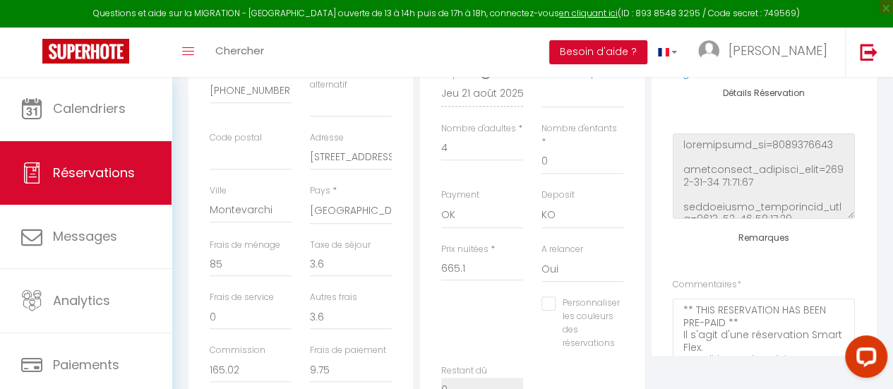
scroll to position [105, 0]
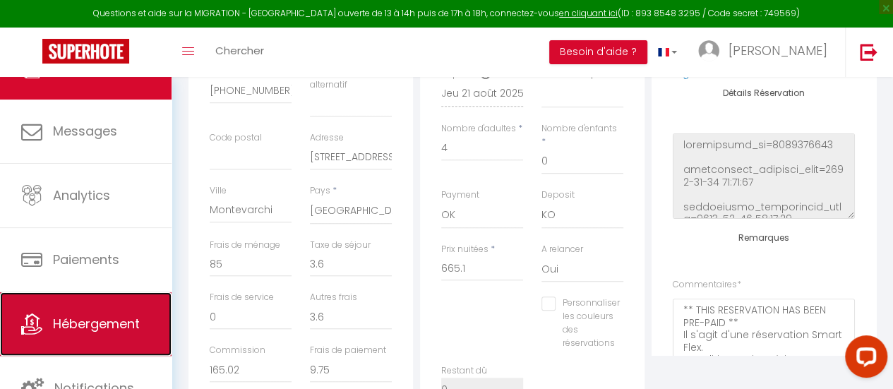
click at [112, 327] on span "Hébergement" at bounding box center [96, 324] width 87 height 18
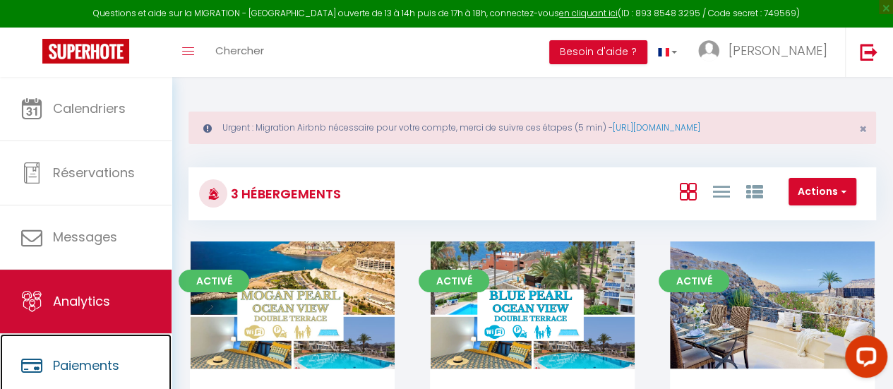
click at [112, 327] on ul "Calendriers Réservations Messages Analytics Paiements Hébergement Notifications" at bounding box center [86, 301] width 172 height 449
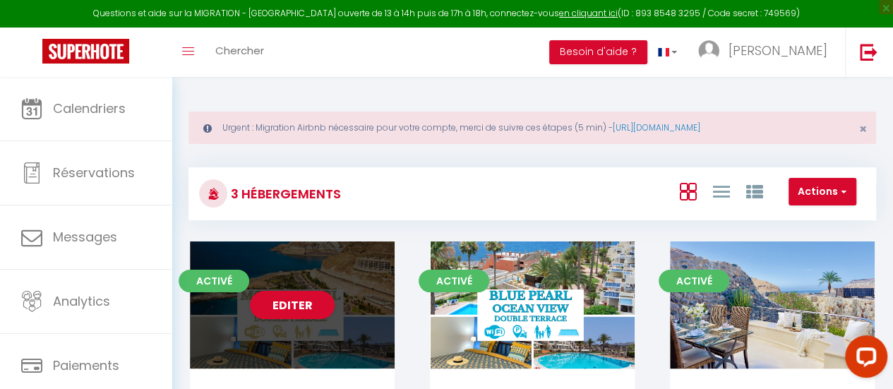
click at [294, 347] on div "Editer" at bounding box center [292, 304] width 205 height 127
select select "3"
select select "2"
select select "1"
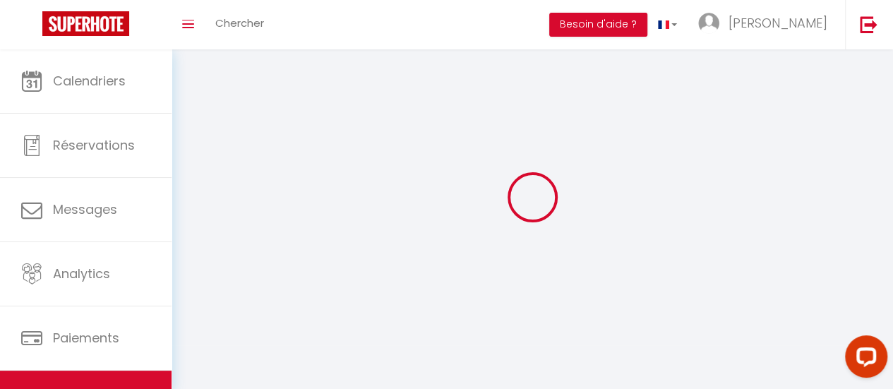
select select
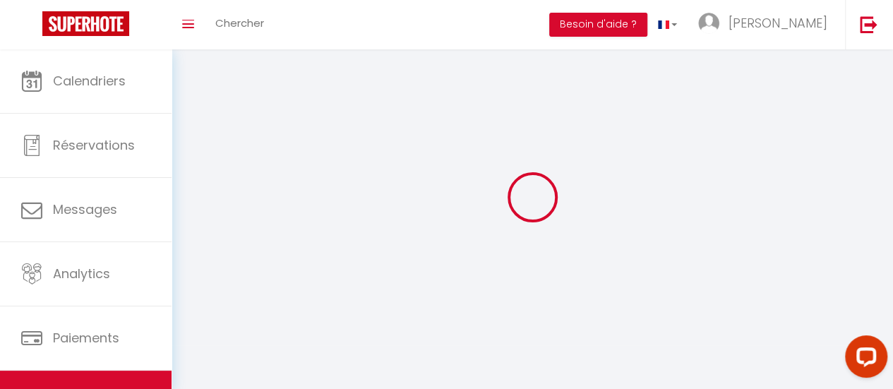
checkbox input "false"
select select
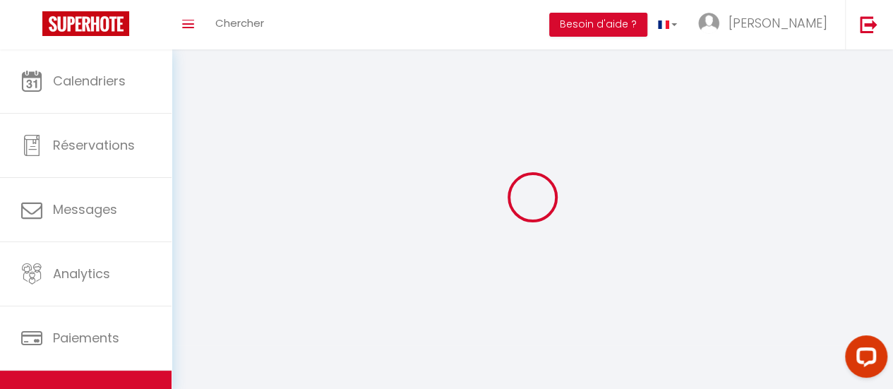
select select
select select "1"
select select
select select "28"
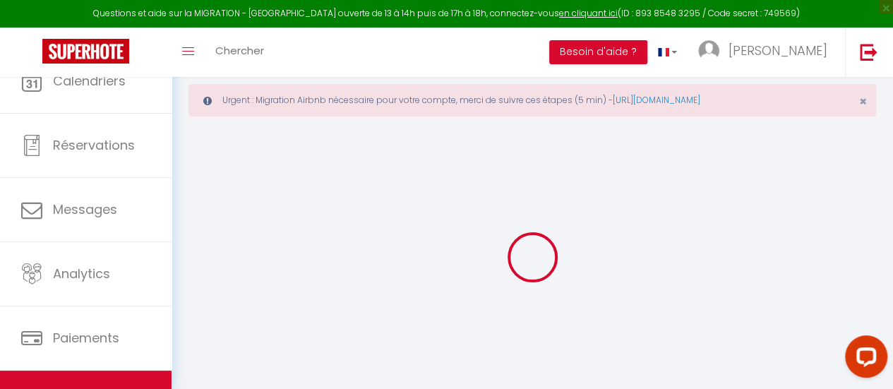
select select
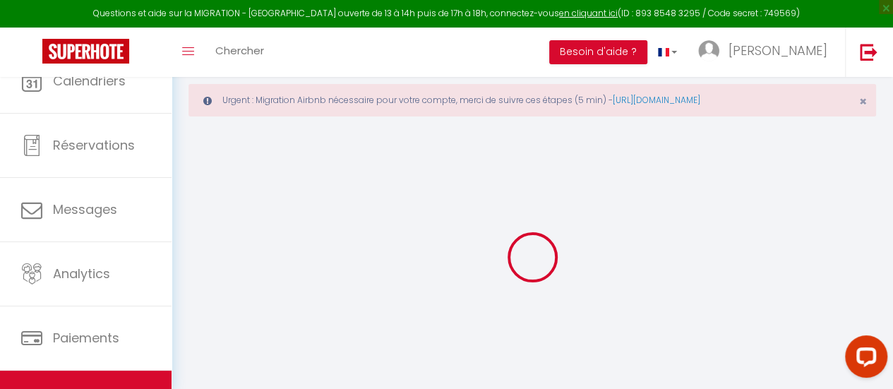
select select
checkbox input "false"
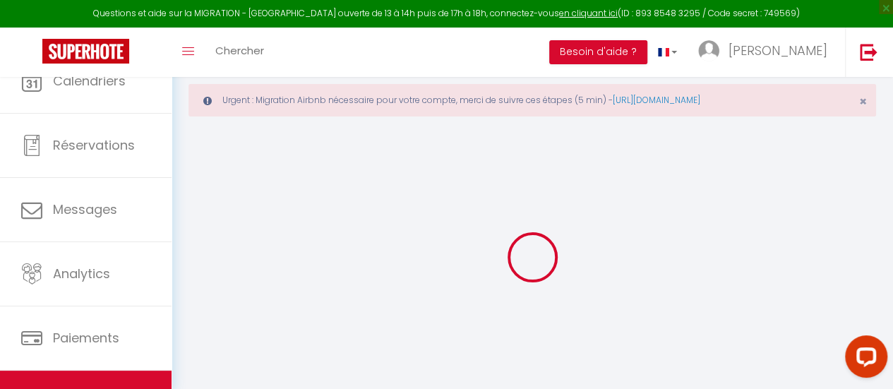
select select
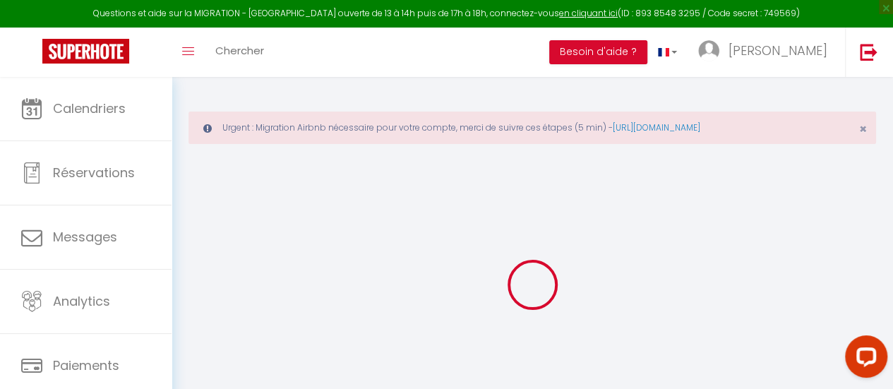
select select
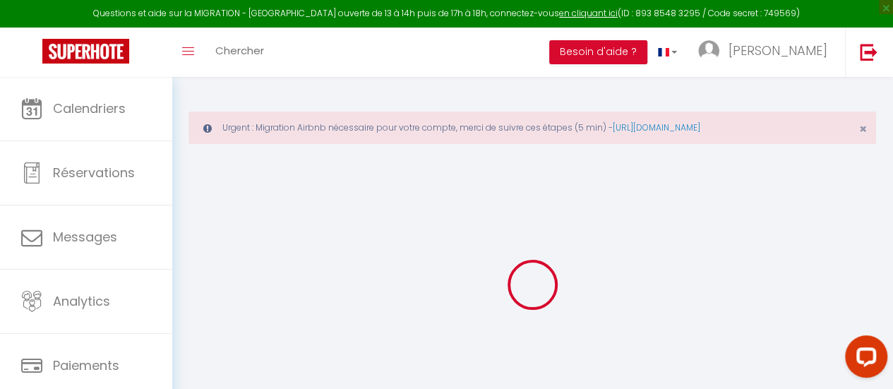
select select
checkbox input "false"
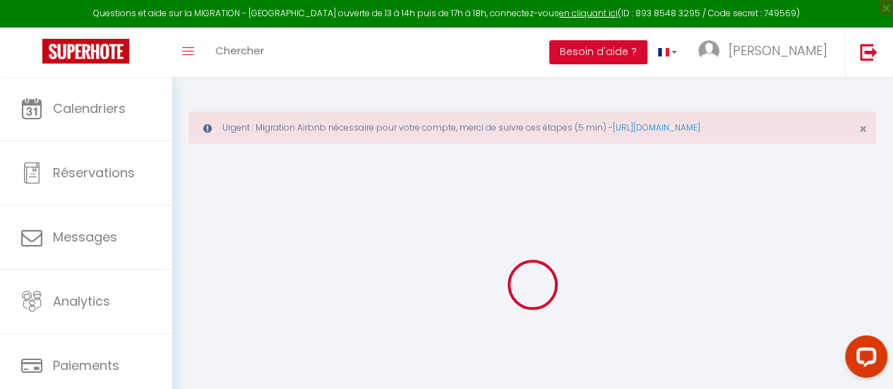
select select
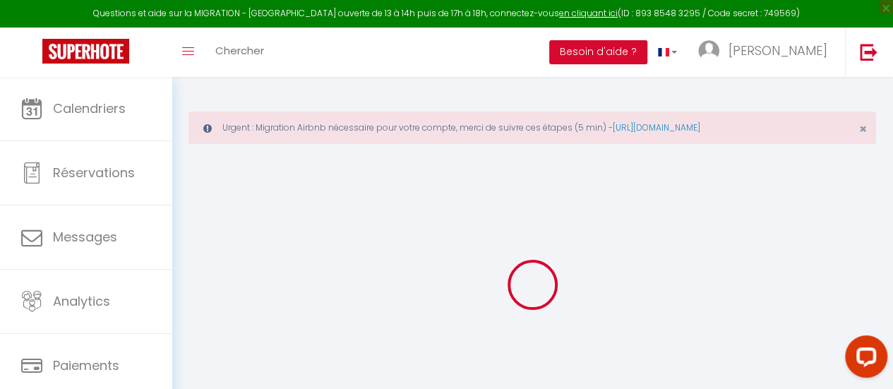
select select
checkbox input "false"
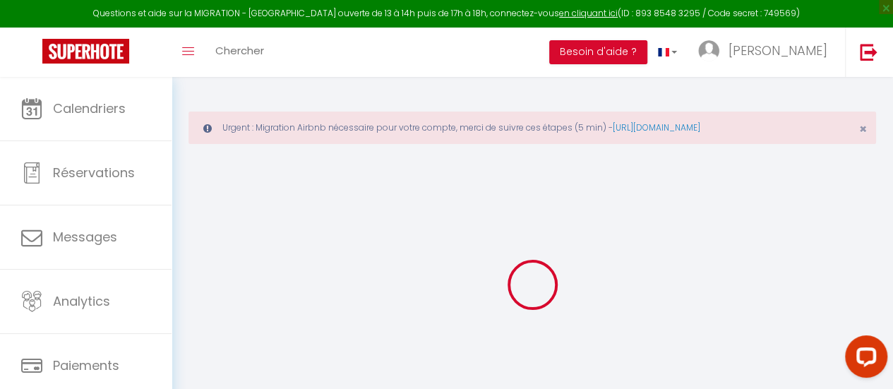
checkbox input "false"
select select
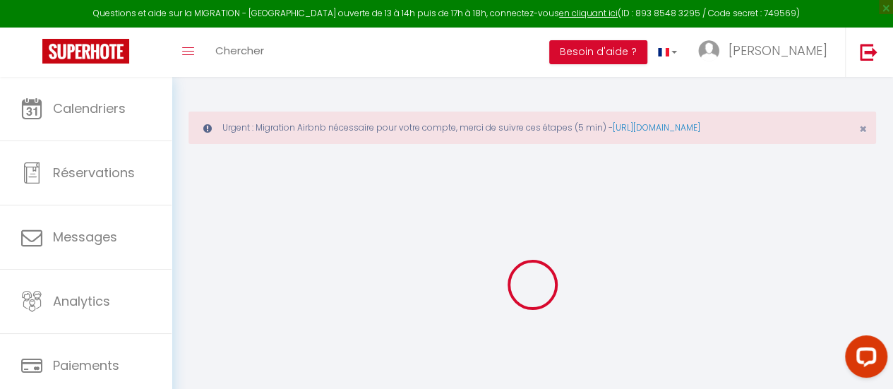
select select
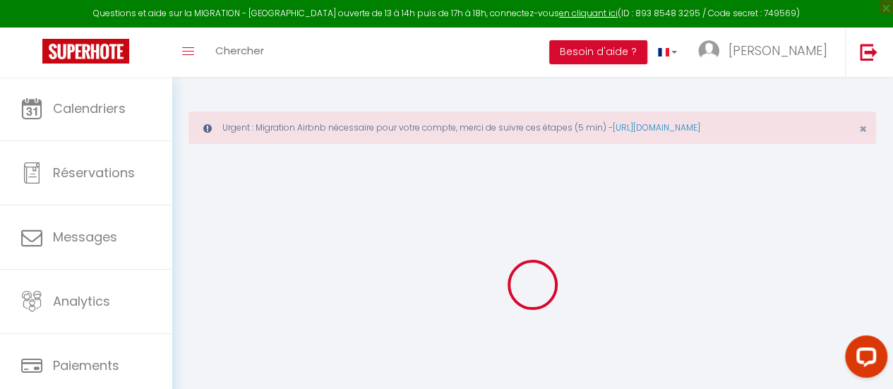
checkbox input "false"
select select
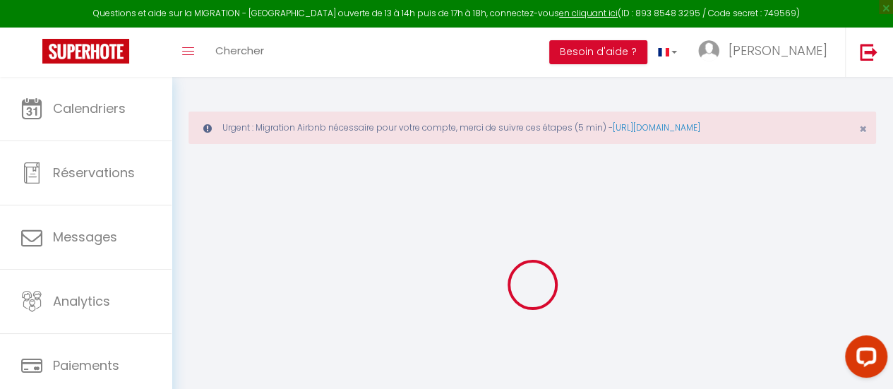
select select
type input "[PERSON_NAME]"
select select "6"
select select "4"
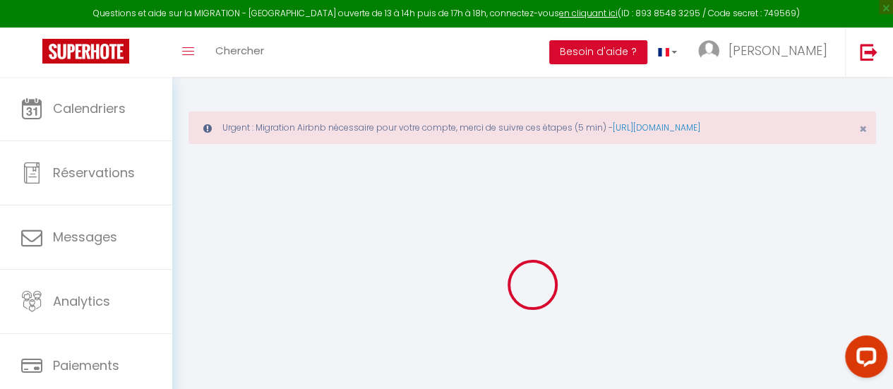
select select "2"
type input "100"
type input "25"
type input "85"
type input "300"
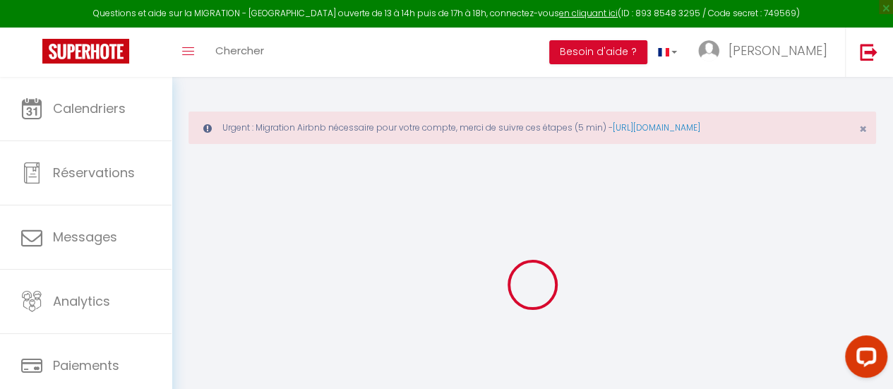
select select
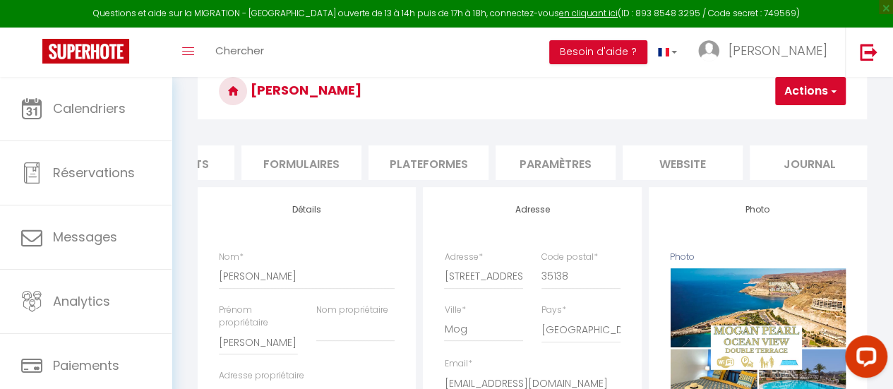
scroll to position [0, 602]
click at [551, 165] on li "Paramètres" at bounding box center [546, 162] width 120 height 35
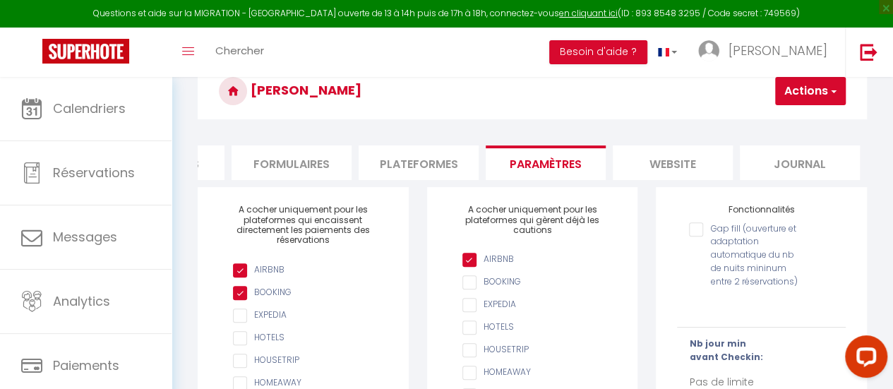
click at [423, 178] on li "Plateformes" at bounding box center [419, 162] width 120 height 35
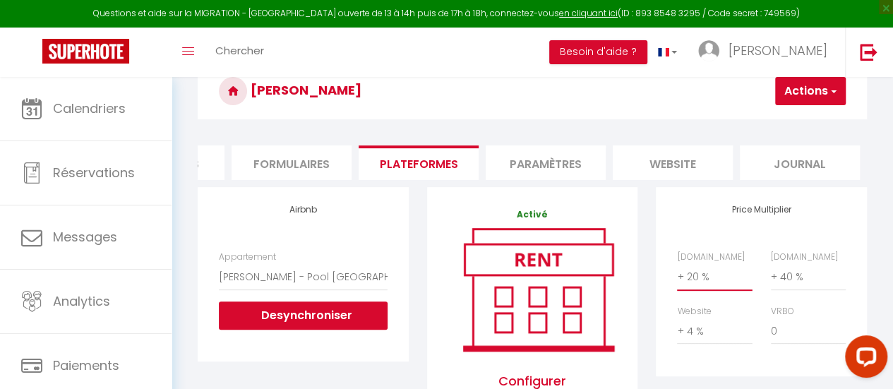
click at [724, 290] on select "0 + 1 % + 2 % + 3 % + 4 % + 5 % + 6 % + 7 % + 8 % + 9 %" at bounding box center [714, 276] width 75 height 27
click at [677, 273] on select "0 + 1 % + 2 % + 3 % + 4 % + 5 % + 6 % + 7 % + 8 % + 9 %" at bounding box center [714, 276] width 75 height 27
click at [784, 286] on select "0 + 1 % + 2 % + 3 % + 4 % + 5 % + 6 % + 7 % + 8 % + 9 %" at bounding box center [808, 276] width 75 height 27
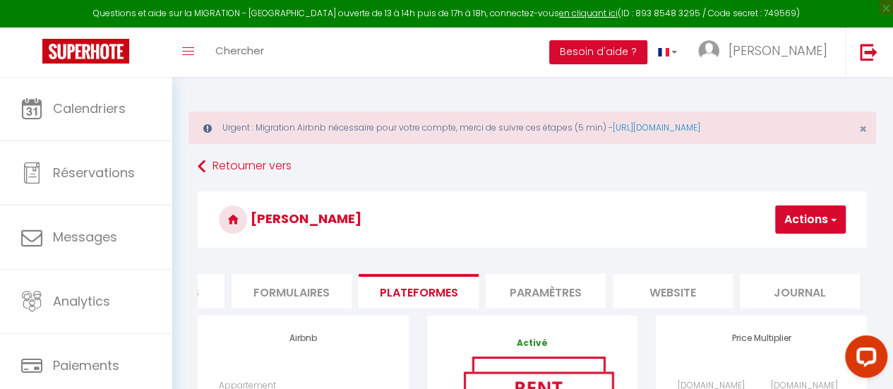
click at [799, 211] on button "Actions" at bounding box center [810, 219] width 71 height 28
click at [777, 253] on link "Enregistrer" at bounding box center [790, 250] width 112 height 18
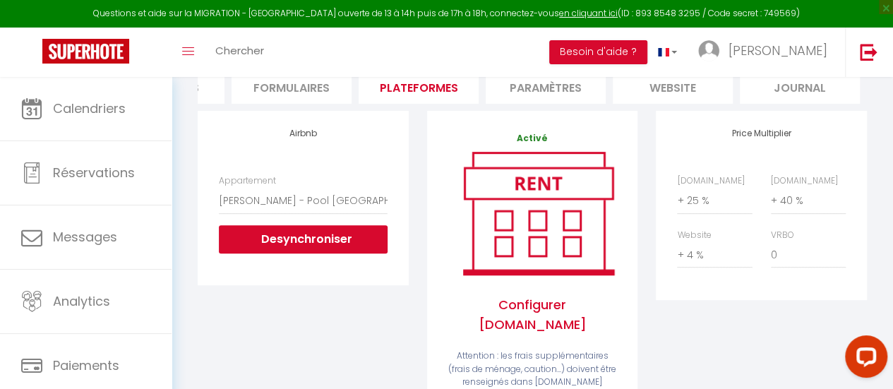
scroll to position [202, 0]
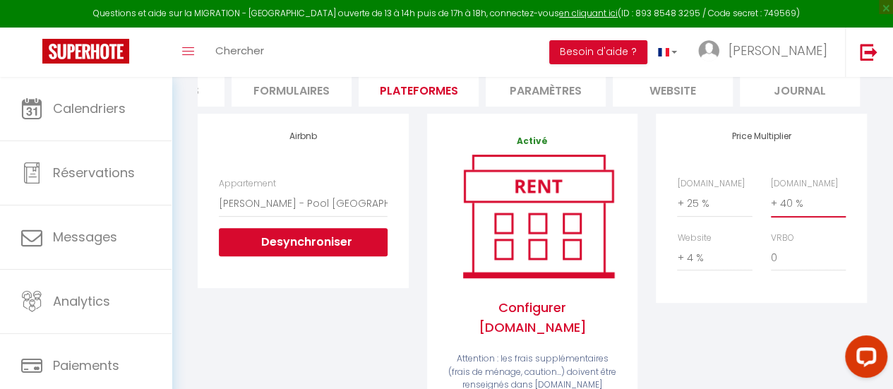
click at [786, 213] on select "0 + 1 % + 2 % + 3 % + 4 % + 5 % + 6 % + 7 % + 8 % + 9 %" at bounding box center [808, 203] width 75 height 27
click at [881, 169] on div "Urgent : Migration Airbnb nécessaire pour votre compte, merci de suivre ces éta…" at bounding box center [533, 347] width 722 height 945
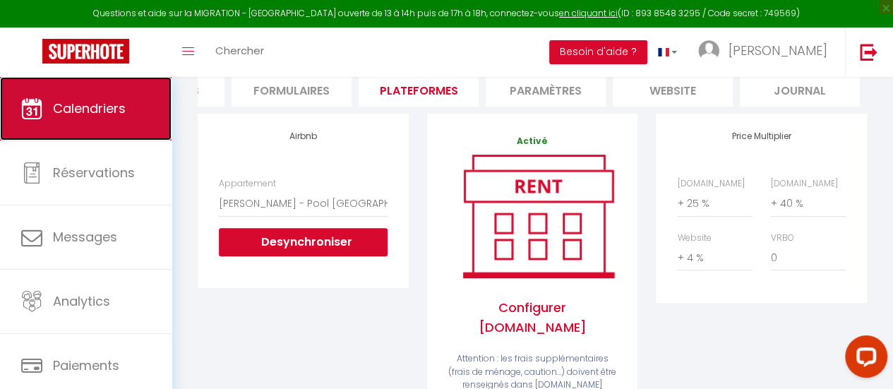
click at [120, 77] on link "Calendriers" at bounding box center [86, 109] width 172 height 64
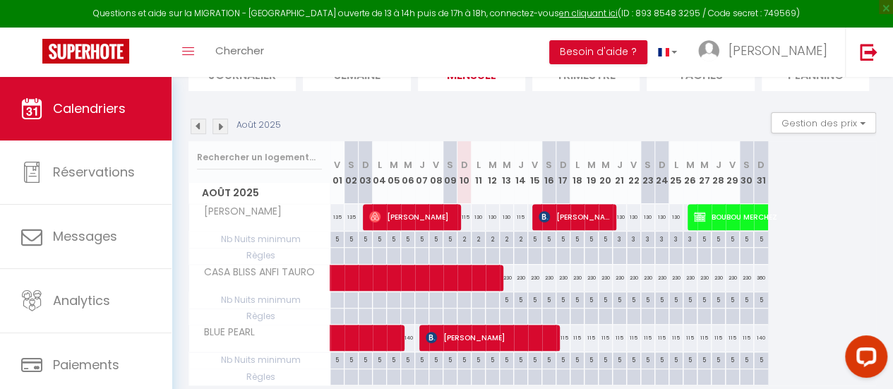
scroll to position [195, 0]
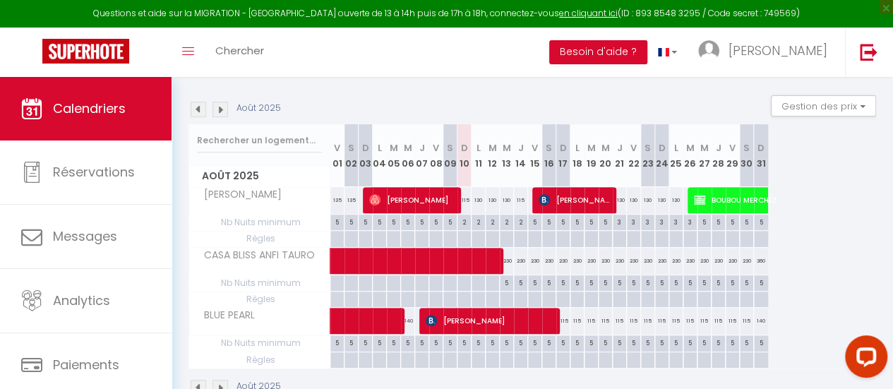
click at [620, 201] on div "130" at bounding box center [620, 200] width 14 height 26
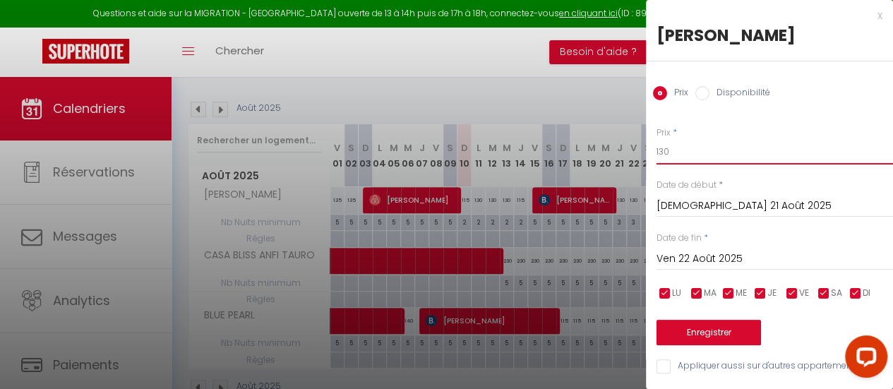
drag, startPoint x: 712, startPoint y: 148, endPoint x: 664, endPoint y: 148, distance: 48.0
click at [664, 148] on input "130" at bounding box center [775, 151] width 237 height 25
click at [700, 204] on input "[DEMOGRAPHIC_DATA] 21 Août 2025" at bounding box center [775, 206] width 237 height 18
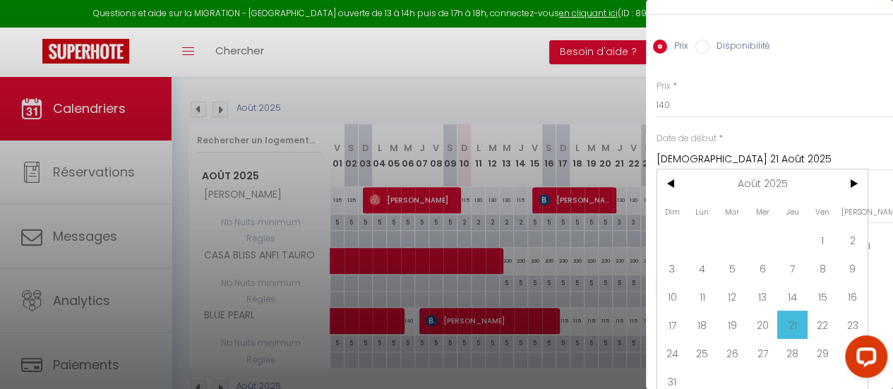
scroll to position [64, 0]
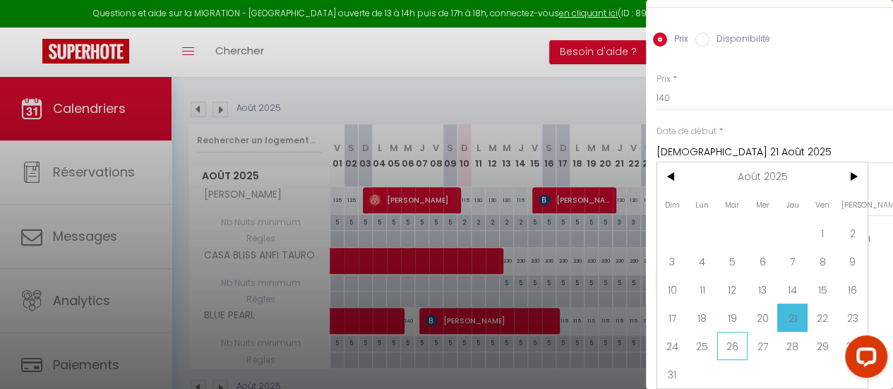
click at [738, 333] on span "26" at bounding box center [732, 346] width 30 height 28
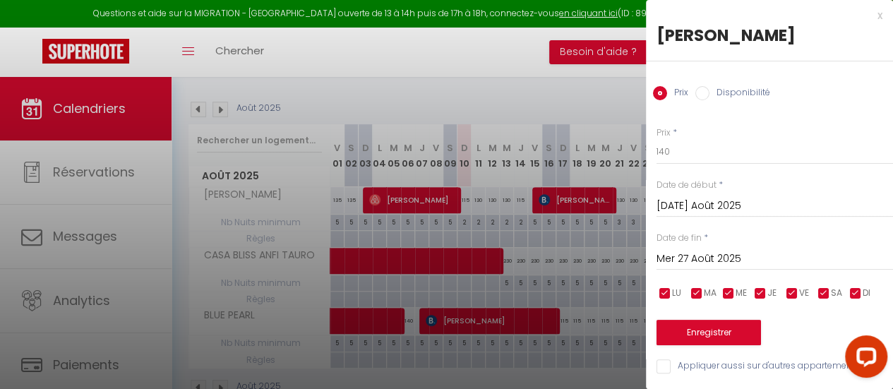
scroll to position [10, 0]
click at [729, 321] on button "Enregistrer" at bounding box center [709, 332] width 104 height 25
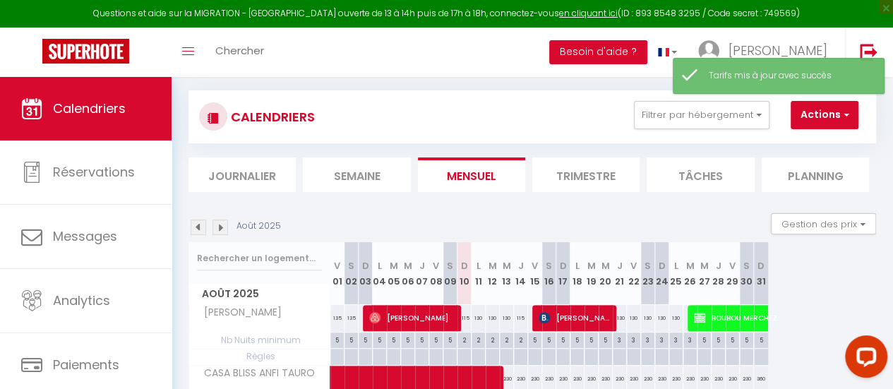
scroll to position [195, 0]
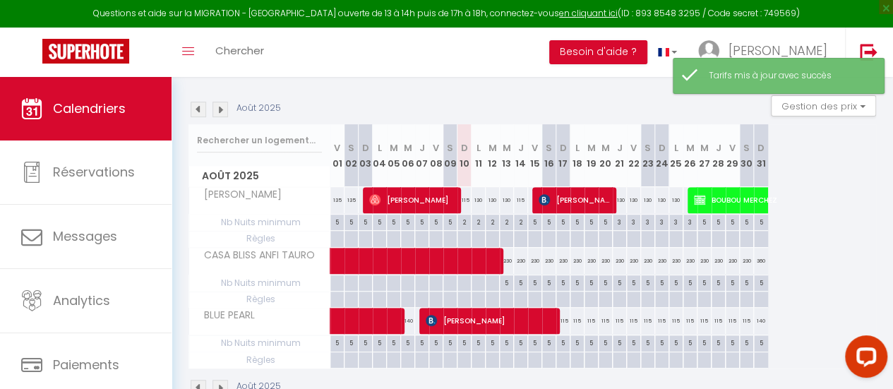
click at [619, 200] on div "130" at bounding box center [620, 200] width 14 height 26
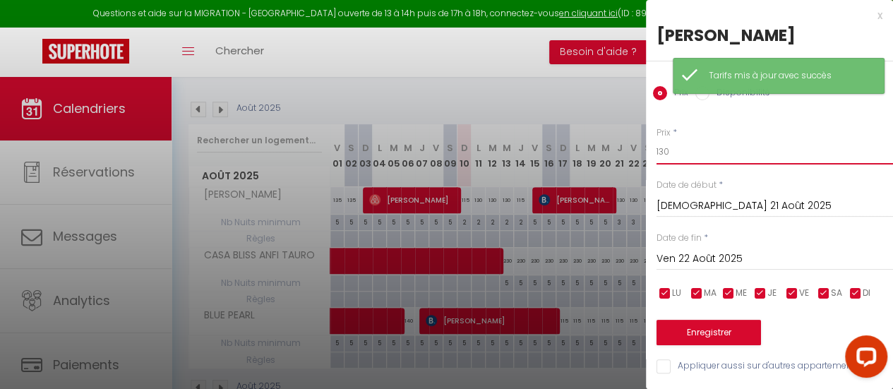
click at [677, 148] on input "130" at bounding box center [775, 151] width 237 height 25
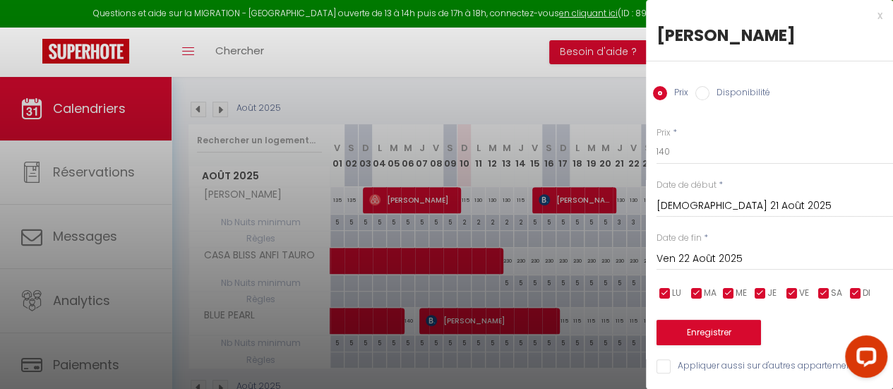
click at [698, 258] on input "Ven 22 Août 2025" at bounding box center [775, 259] width 237 height 18
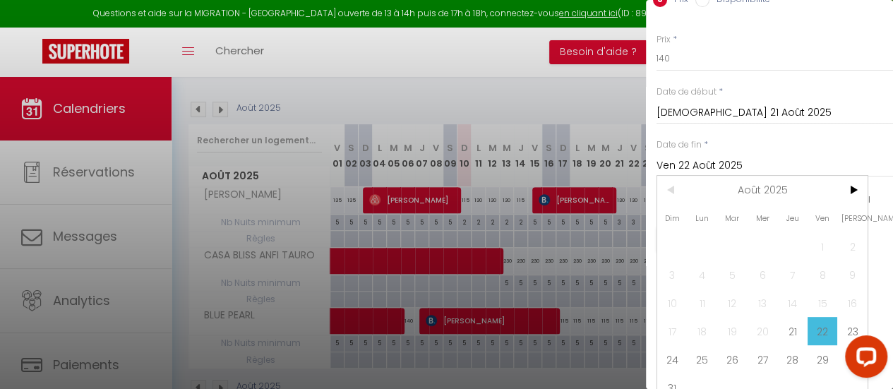
scroll to position [116, 0]
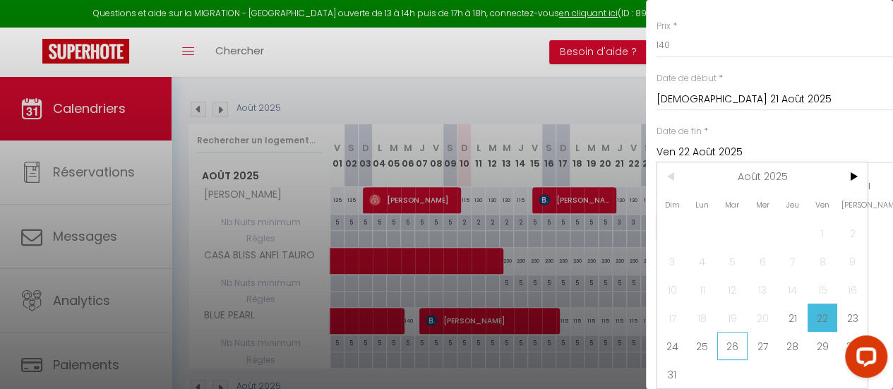
click at [733, 338] on span "26" at bounding box center [732, 346] width 30 height 28
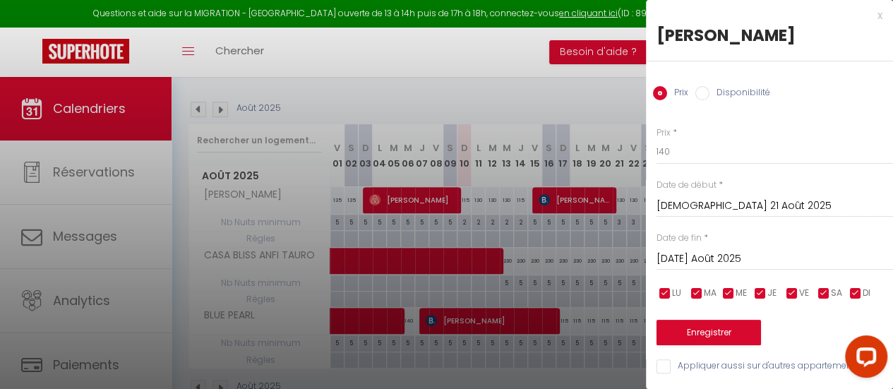
scroll to position [10, 0]
click at [713, 321] on button "Enregistrer" at bounding box center [709, 332] width 104 height 25
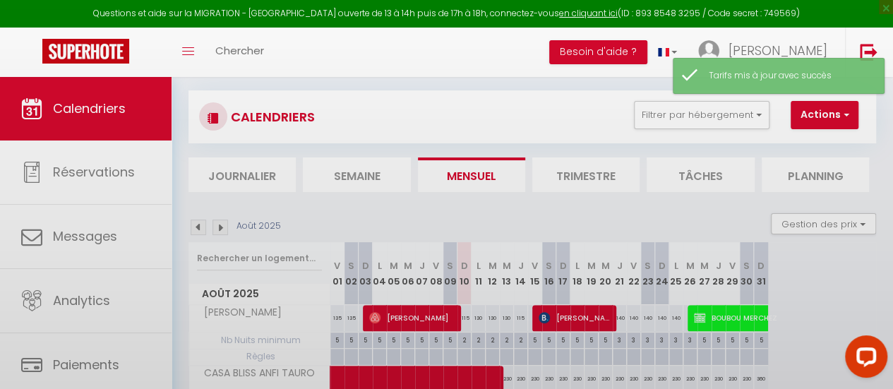
scroll to position [195, 0]
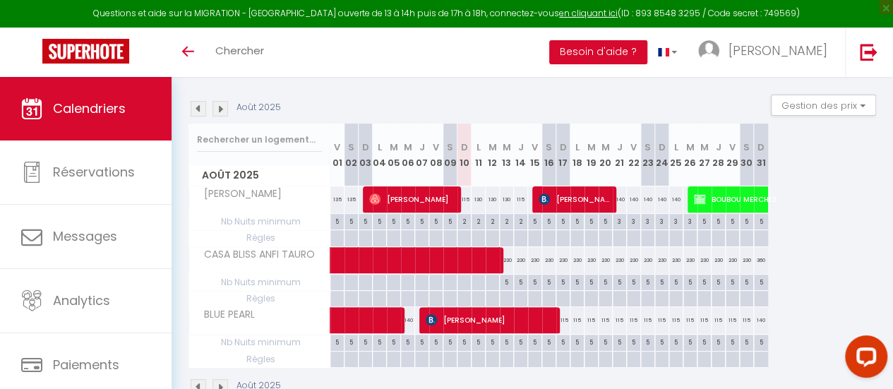
click at [467, 203] on div "115" at bounding box center [465, 199] width 14 height 26
type input "115"
type input "Dim 10 Août 2025"
type input "Lun 11 Août 2025"
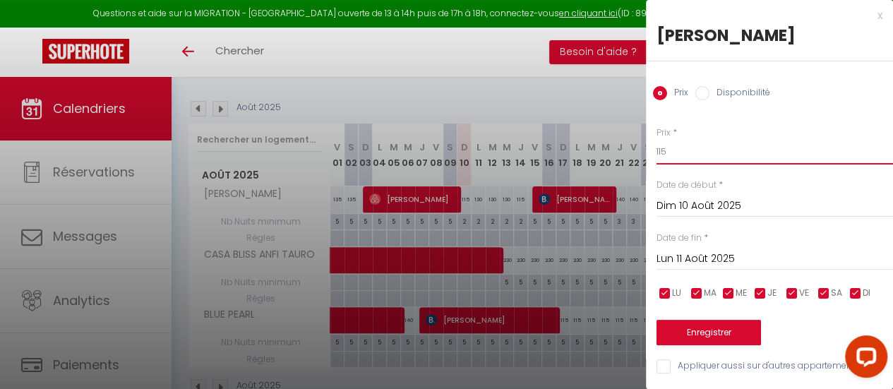
click at [698, 165] on input "115" at bounding box center [775, 151] width 237 height 25
type input "140"
click at [700, 253] on input "Lun 11 Août 2025" at bounding box center [775, 259] width 237 height 18
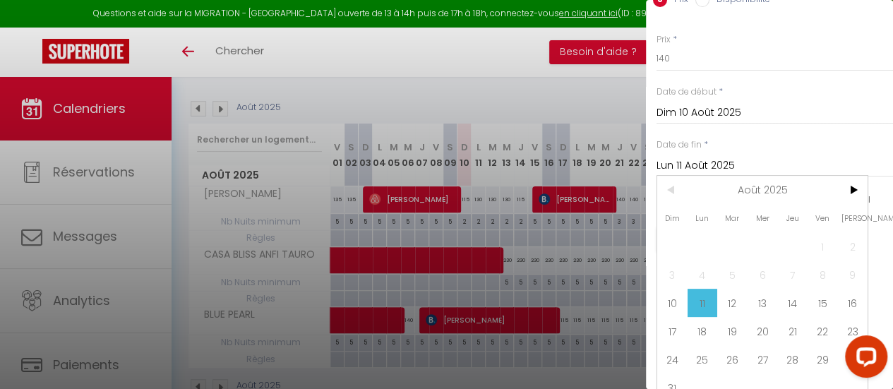
scroll to position [107, 0]
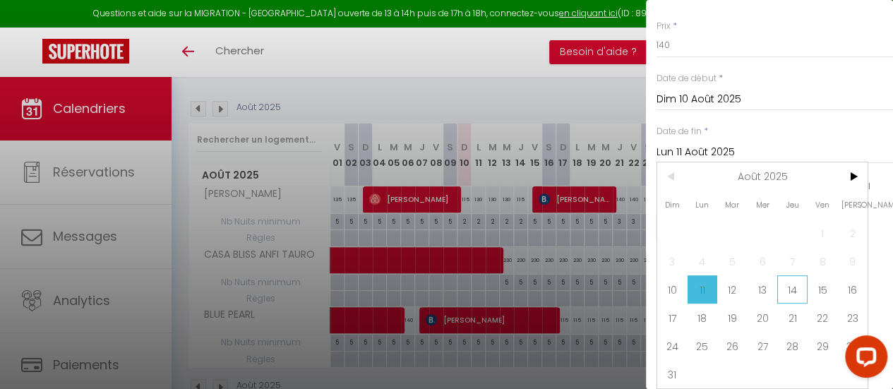
click at [797, 280] on span "14" at bounding box center [792, 289] width 30 height 28
type input "[DEMOGRAPHIC_DATA] 14 Août 2025"
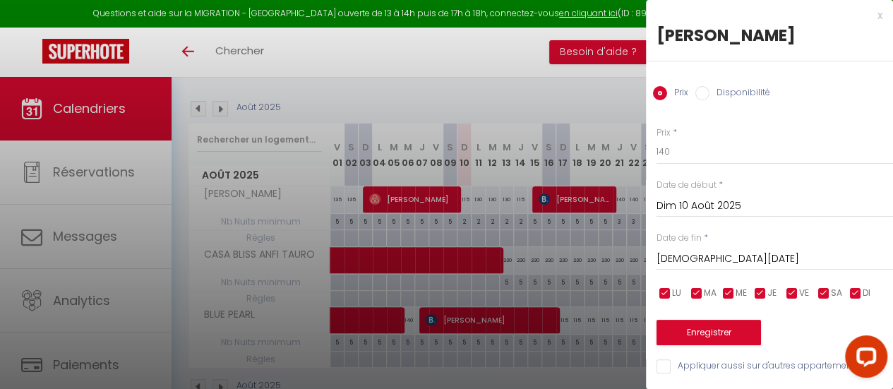
scroll to position [10, 0]
click at [718, 320] on button "Enregistrer" at bounding box center [709, 332] width 104 height 25
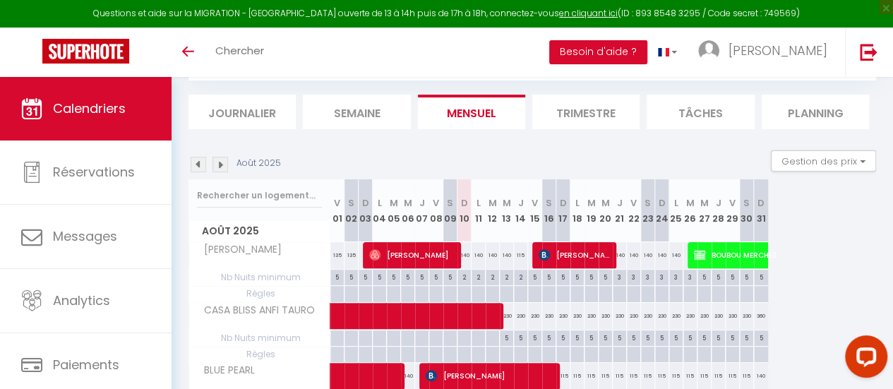
scroll to position [75, 0]
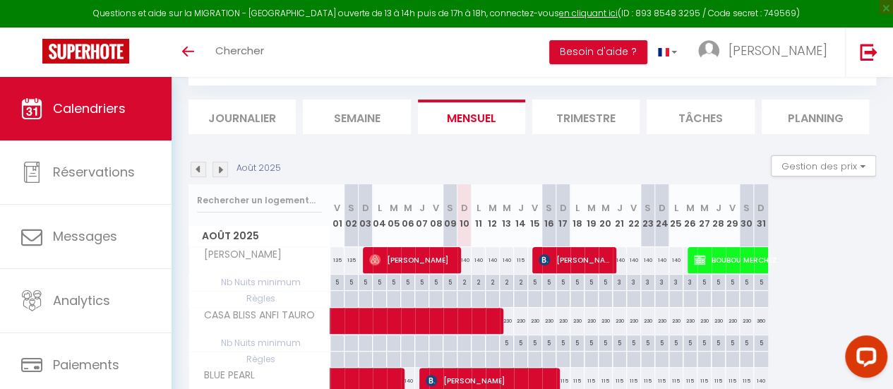
click at [606, 108] on li "Trimestre" at bounding box center [585, 117] width 107 height 35
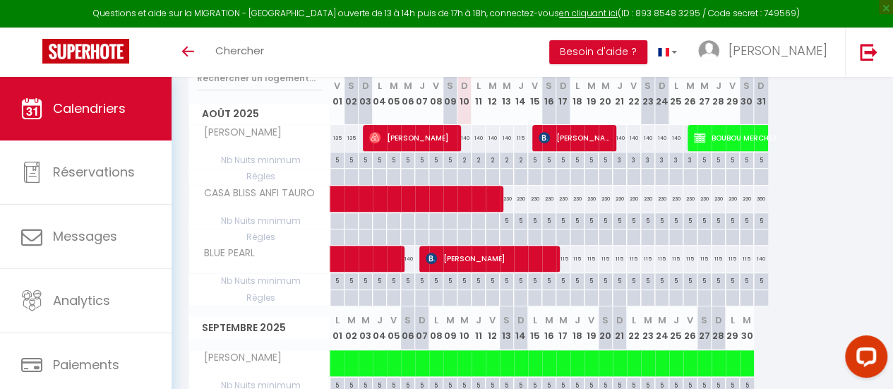
scroll to position [198, 0]
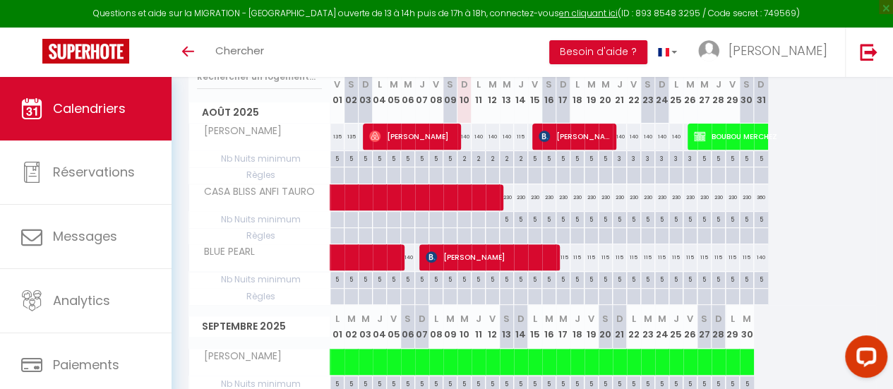
click at [568, 251] on div "115" at bounding box center [563, 257] width 14 height 26
type input "115"
type input "Dim 17 Août 2025"
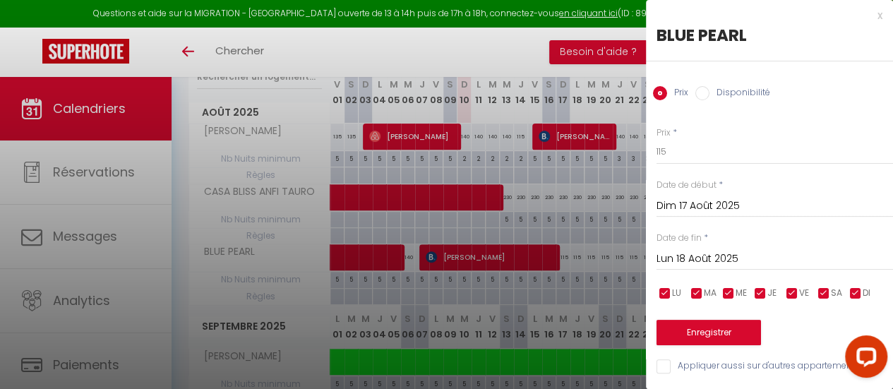
click at [724, 201] on input "Dim 17 Août 2025" at bounding box center [775, 206] width 237 height 18
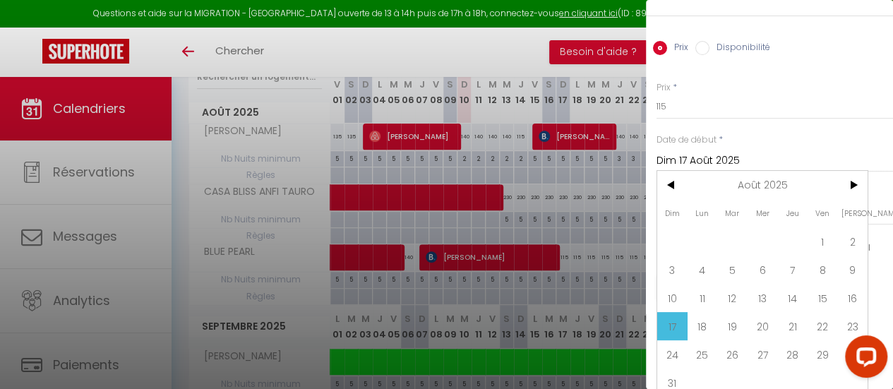
scroll to position [48, 0]
click at [675, 318] on span "17" at bounding box center [672, 323] width 30 height 28
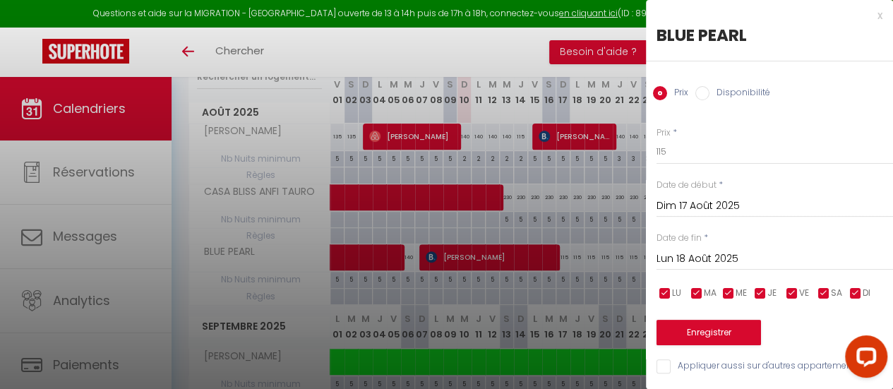
scroll to position [10, 0]
click at [718, 250] on input "Lun 18 Août 2025" at bounding box center [775, 259] width 237 height 18
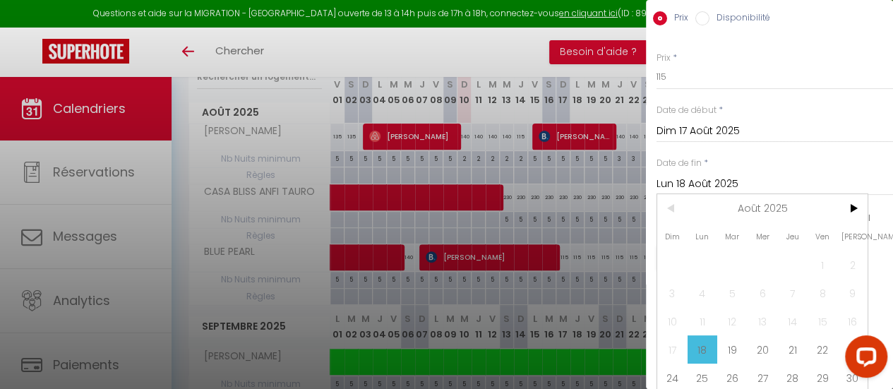
scroll to position [116, 0]
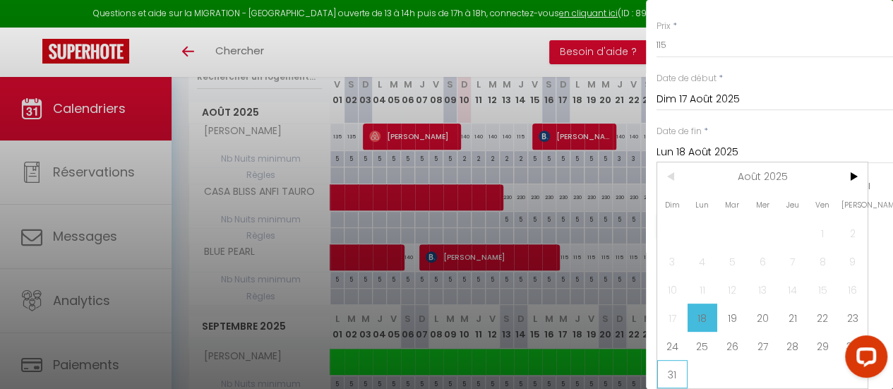
click at [674, 363] on span "31" at bounding box center [672, 374] width 30 height 28
type input "Dim 31 Août 2025"
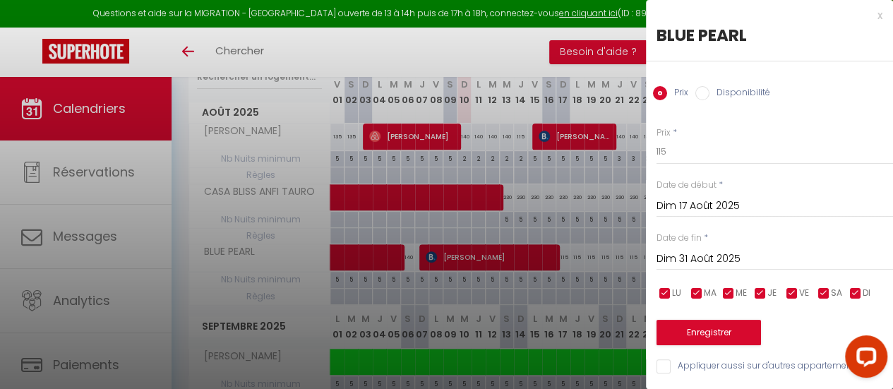
scroll to position [10, 0]
drag, startPoint x: 698, startPoint y: 152, endPoint x: 549, endPoint y: 150, distance: 149.0
click at [549, 150] on body "Questions et aide sur la MIGRATION - [GEOGRAPHIC_DATA] ouverte de 13 à 14h puis…" at bounding box center [446, 346] width 893 height 935
type input "5"
type input "150"
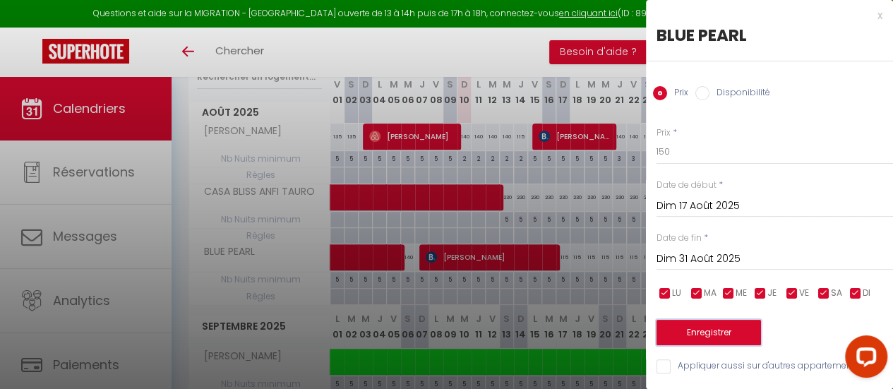
click at [704, 321] on button "Enregistrer" at bounding box center [709, 332] width 104 height 25
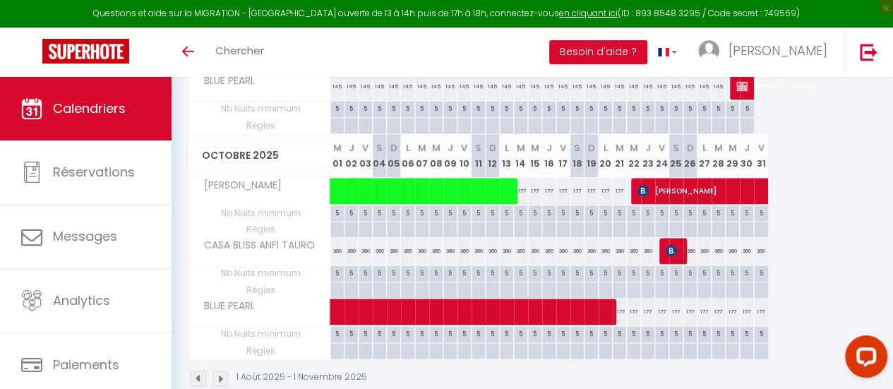
scroll to position [626, 0]
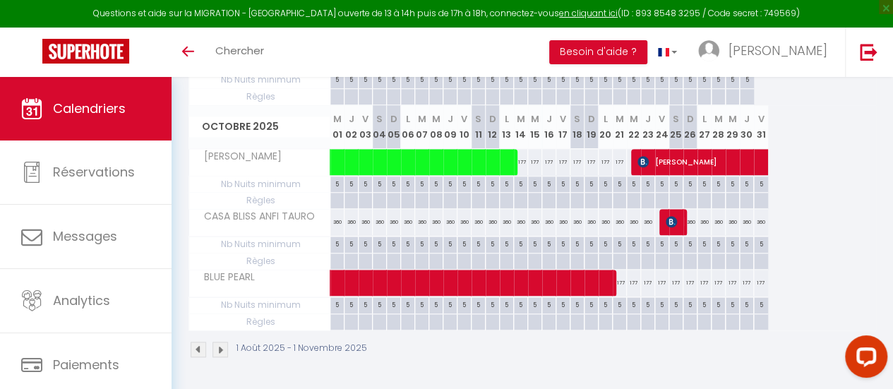
click at [222, 342] on img at bounding box center [221, 350] width 16 height 16
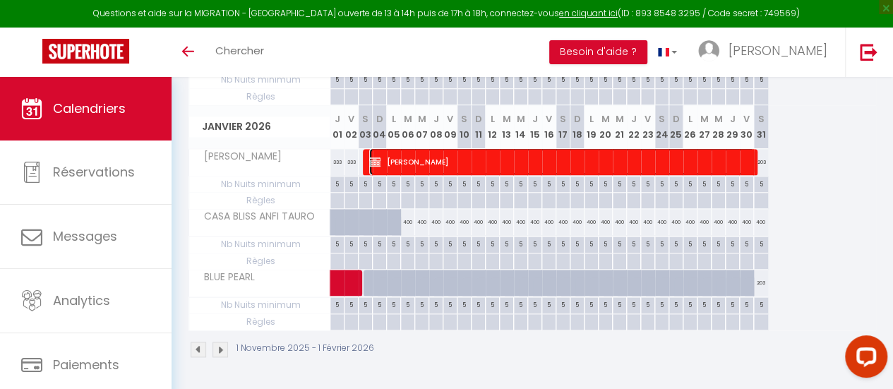
click at [419, 166] on span "[PERSON_NAME]" at bounding box center [562, 161] width 386 height 27
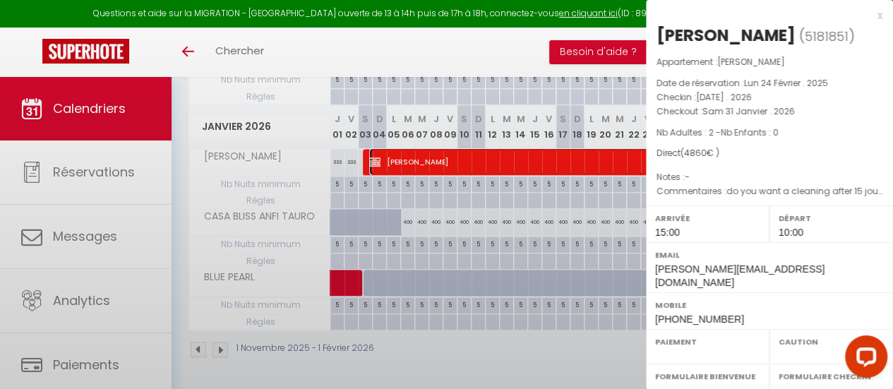
select select "KO"
select select "0"
select select "1"
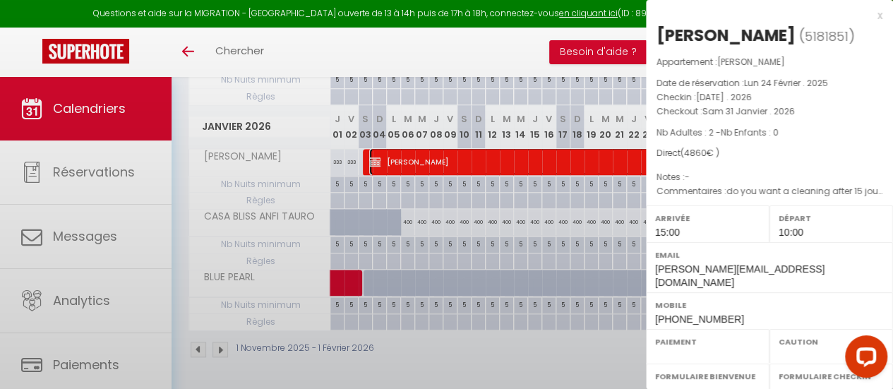
select select
select select "40089"
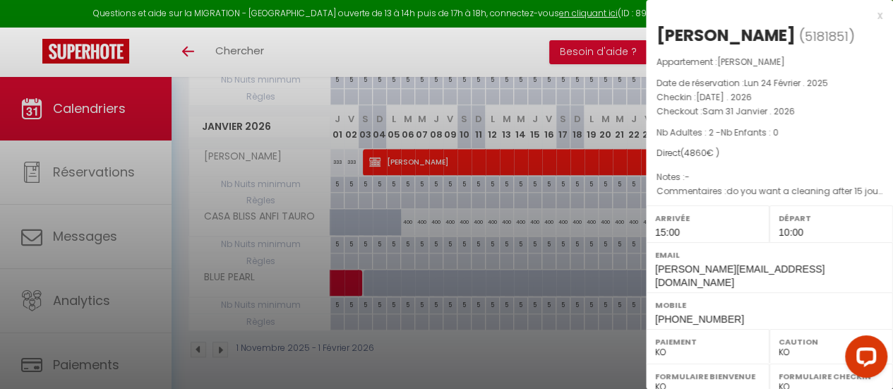
click at [563, 54] on div at bounding box center [446, 194] width 893 height 389
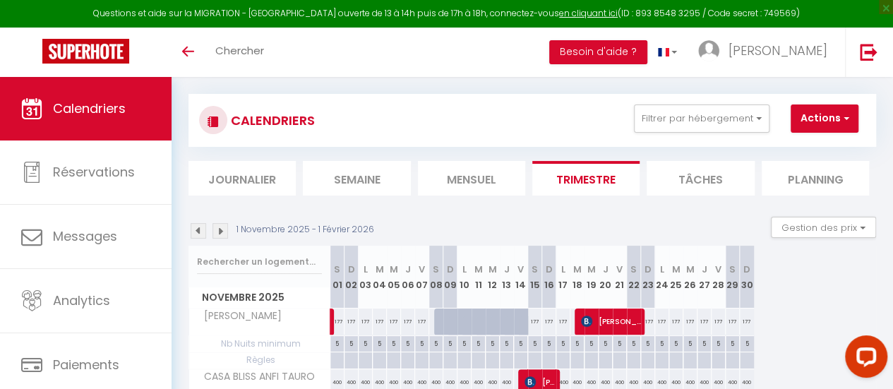
scroll to position [12, 0]
